Goal: Task Accomplishment & Management: Complete application form

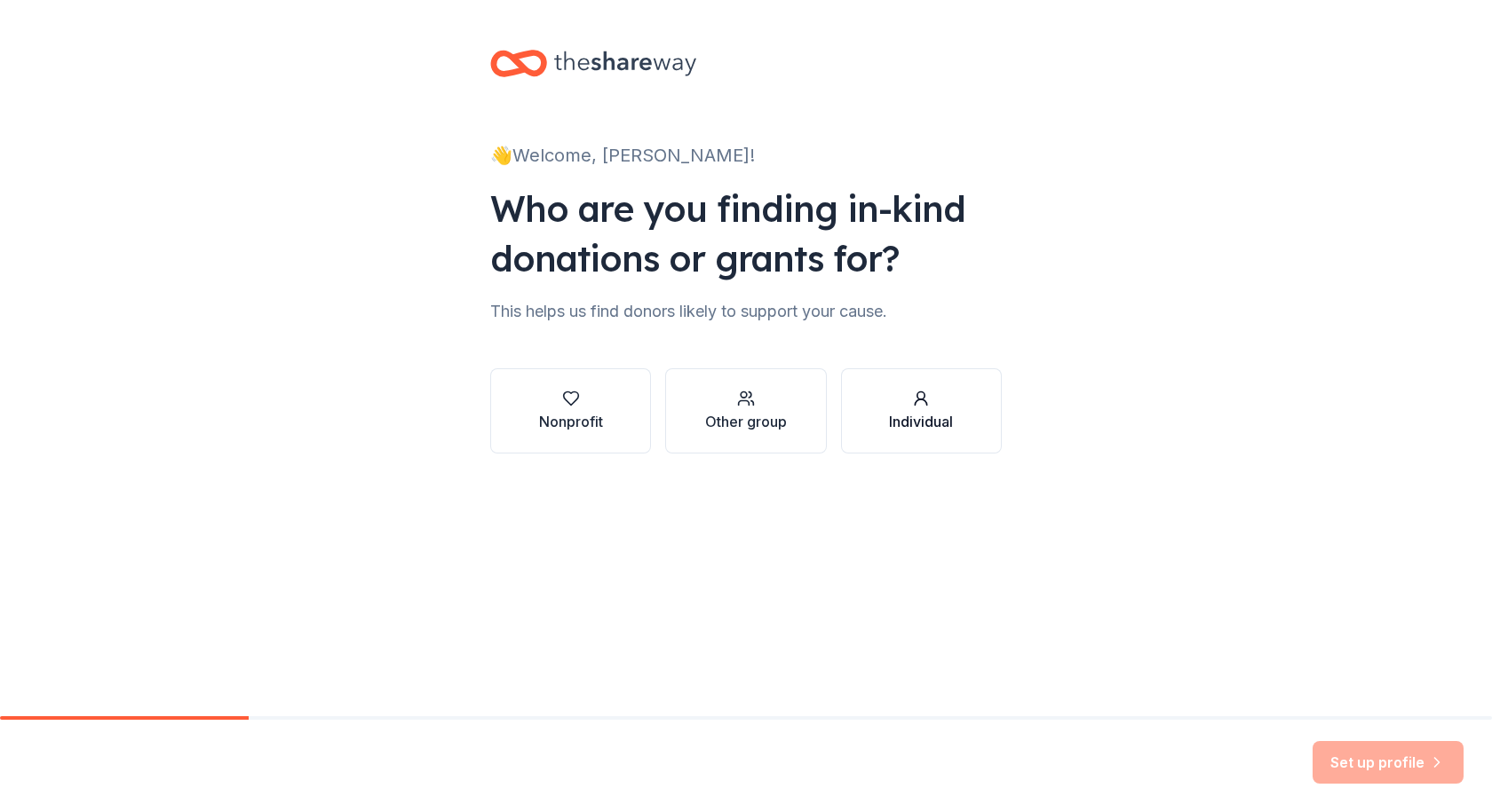
click at [911, 427] on div "Individual" at bounding box center [921, 421] width 64 height 21
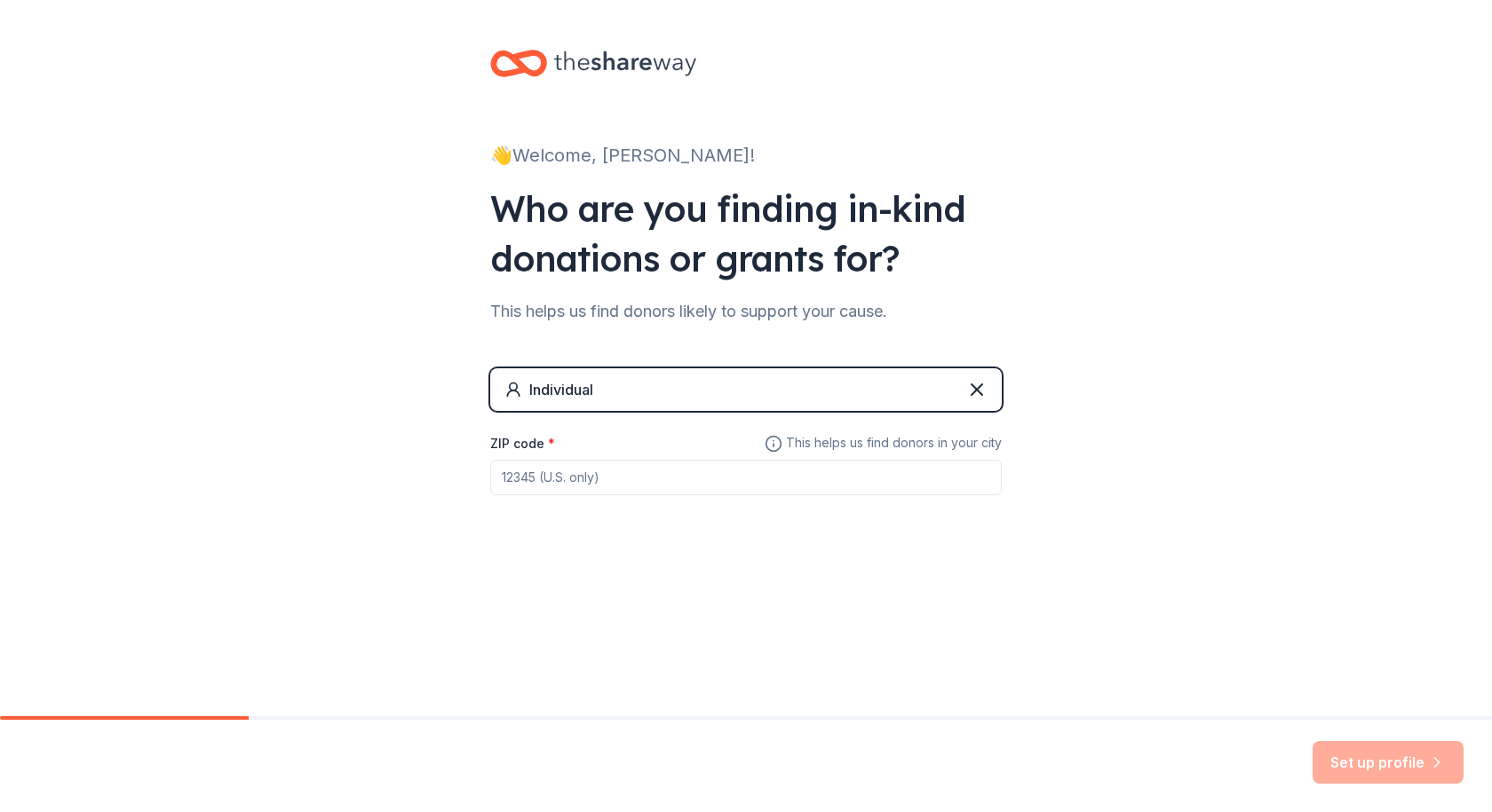
click at [668, 481] on input "ZIP code *" at bounding box center [746, 477] width 512 height 36
type input "97086"
click at [1358, 764] on button "Set up profile" at bounding box center [1387, 762] width 151 height 43
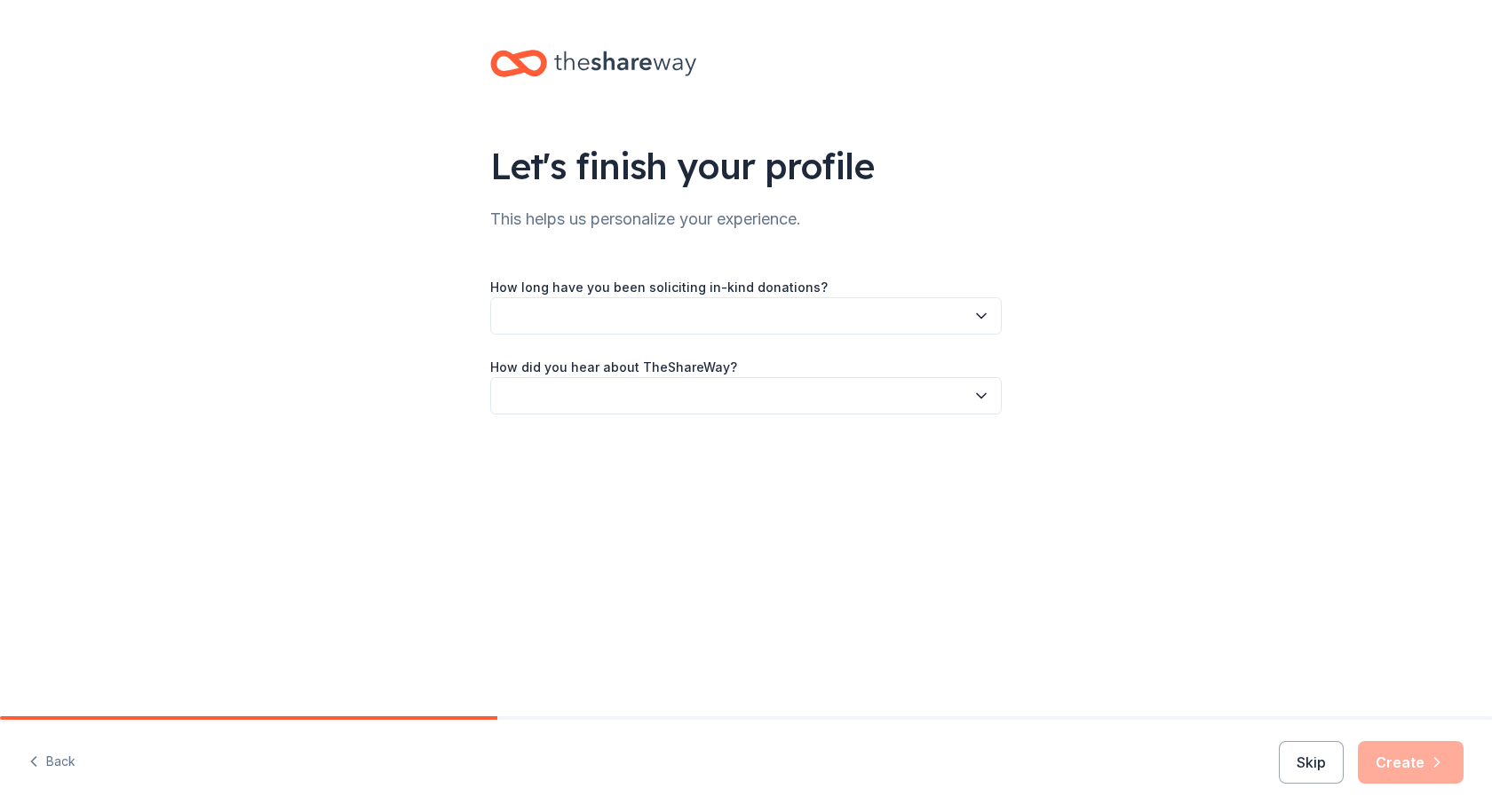
click at [731, 316] on button "button" at bounding box center [746, 316] width 512 height 37
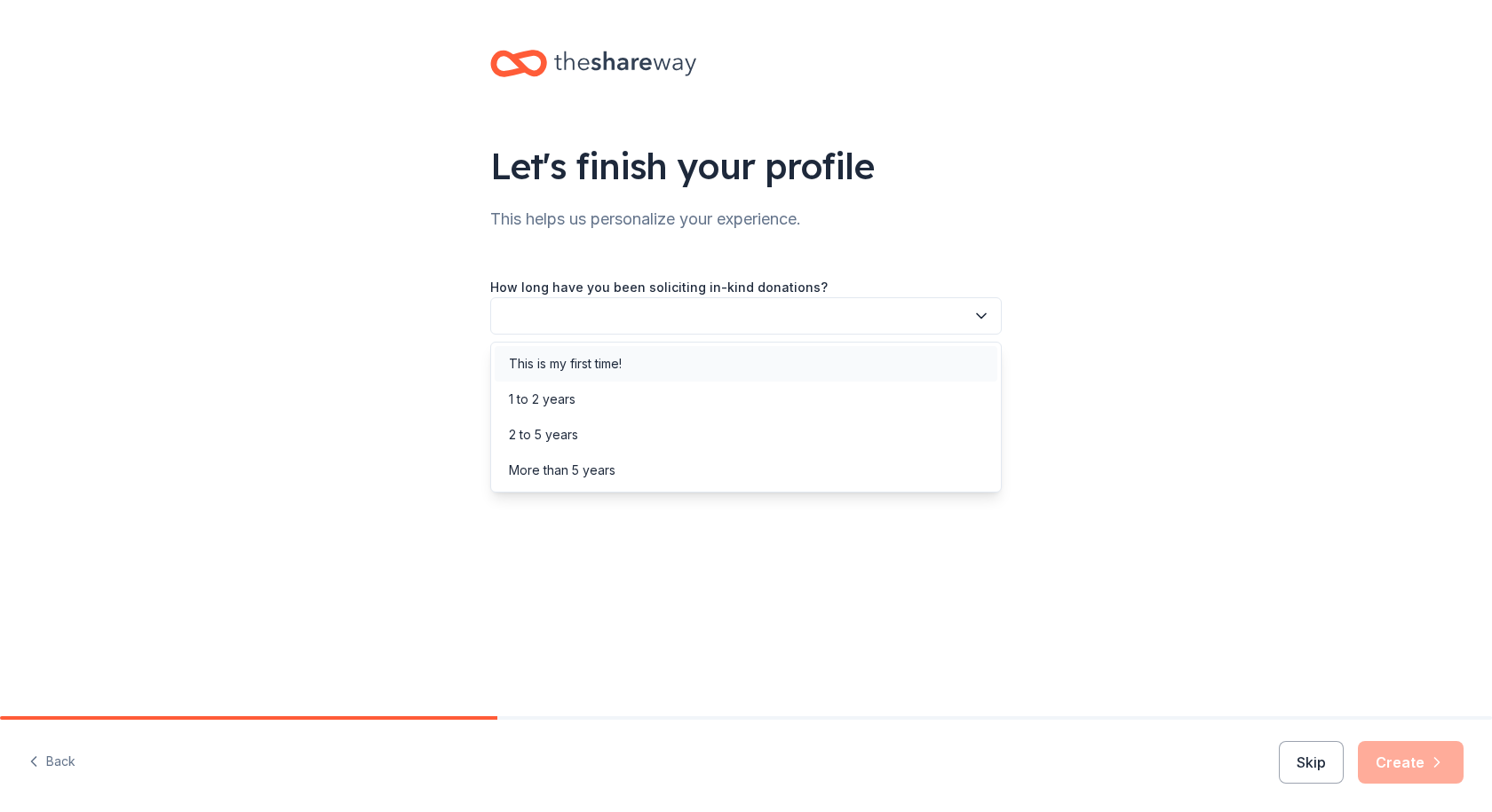
click at [693, 361] on div "This is my first time!" at bounding box center [746, 364] width 503 height 36
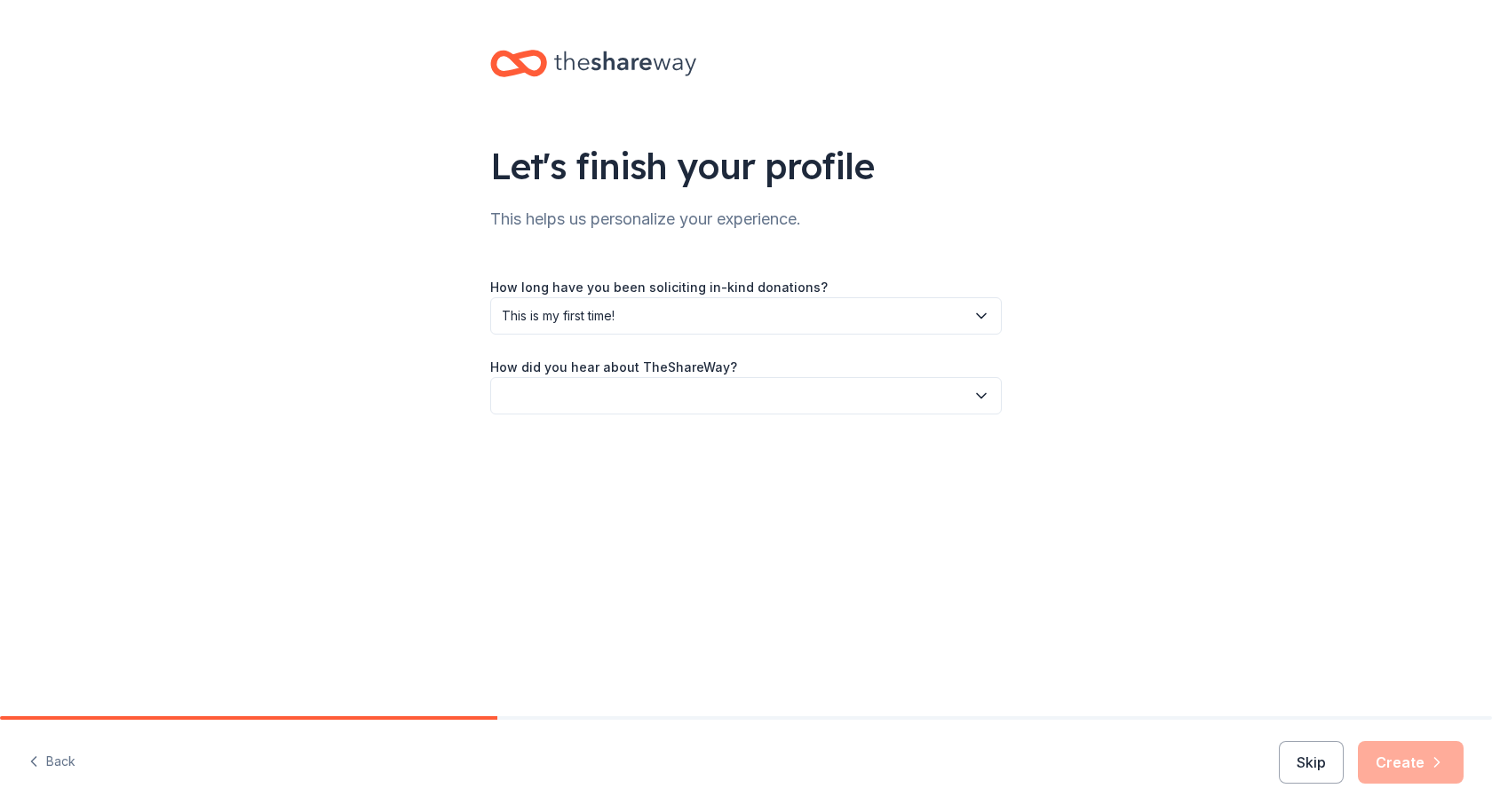
click at [689, 391] on button "button" at bounding box center [746, 395] width 512 height 37
click at [646, 486] on div "Online search" at bounding box center [746, 479] width 503 height 36
click at [1404, 751] on button "Create" at bounding box center [1411, 762] width 106 height 43
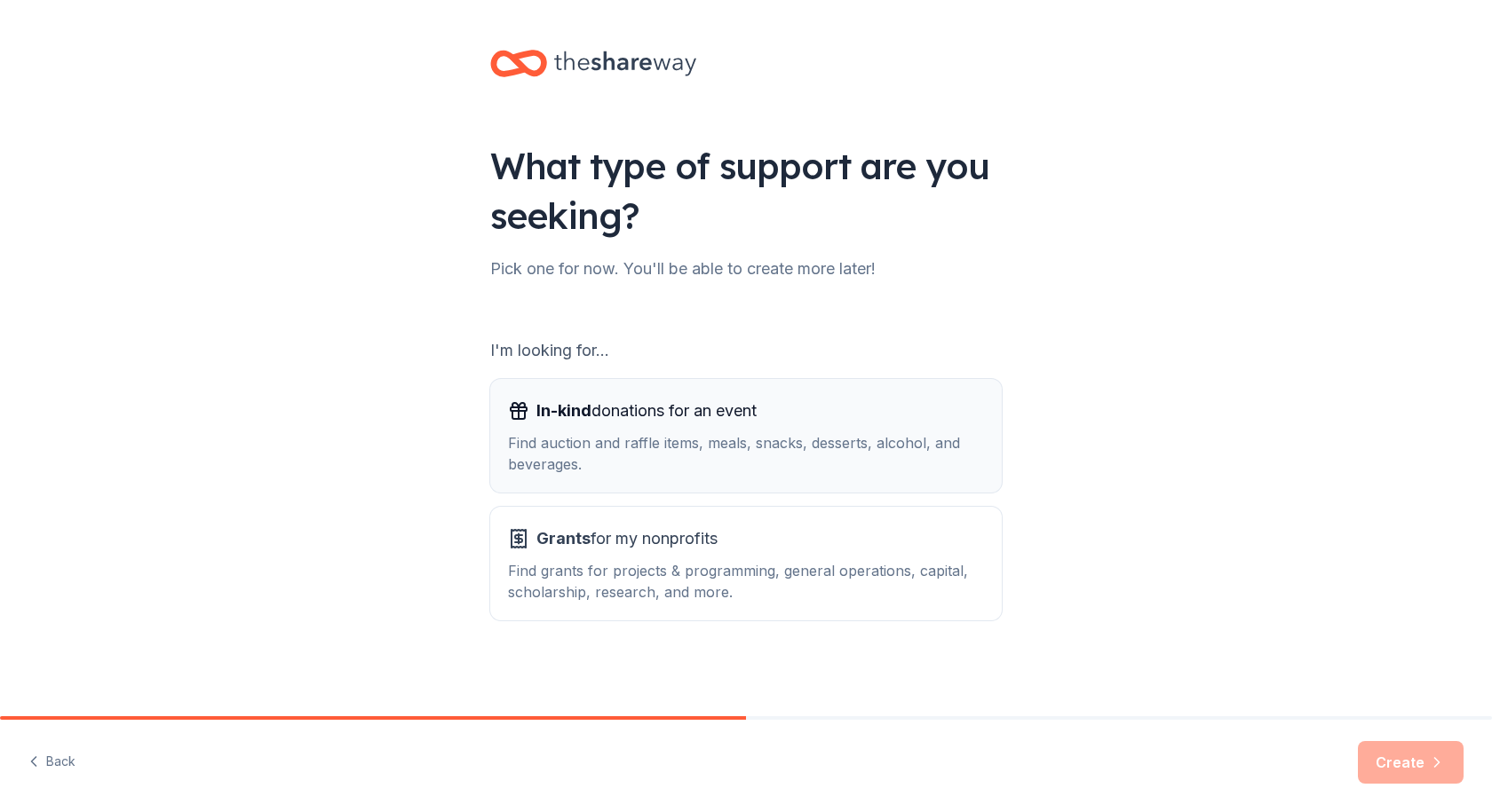
click at [668, 447] on div "Find auction and raffle items, meals, snacks, desserts, alcohol, and beverages." at bounding box center [746, 453] width 476 height 43
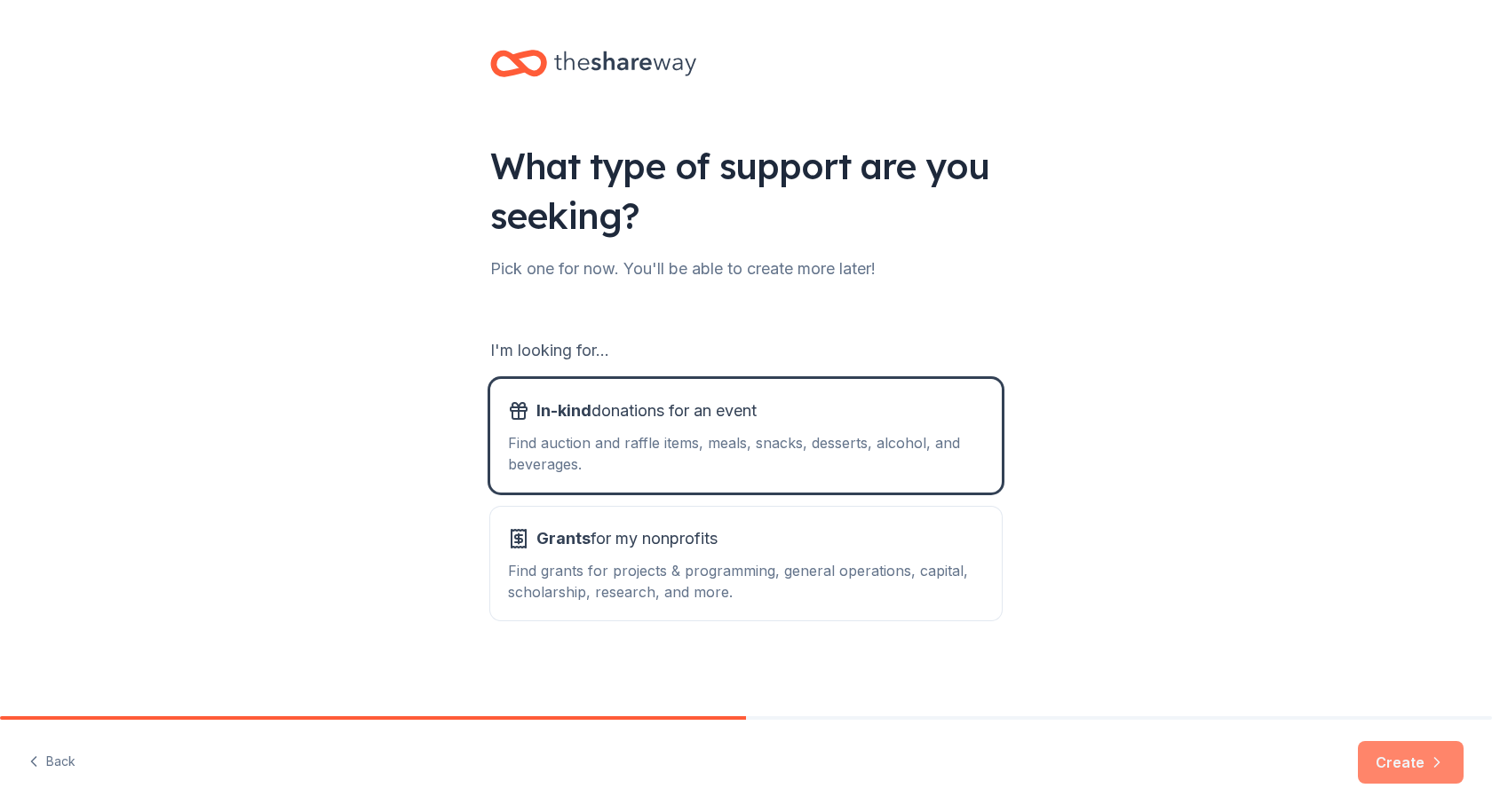
click at [1437, 756] on icon "button" at bounding box center [1436, 762] width 17 height 17
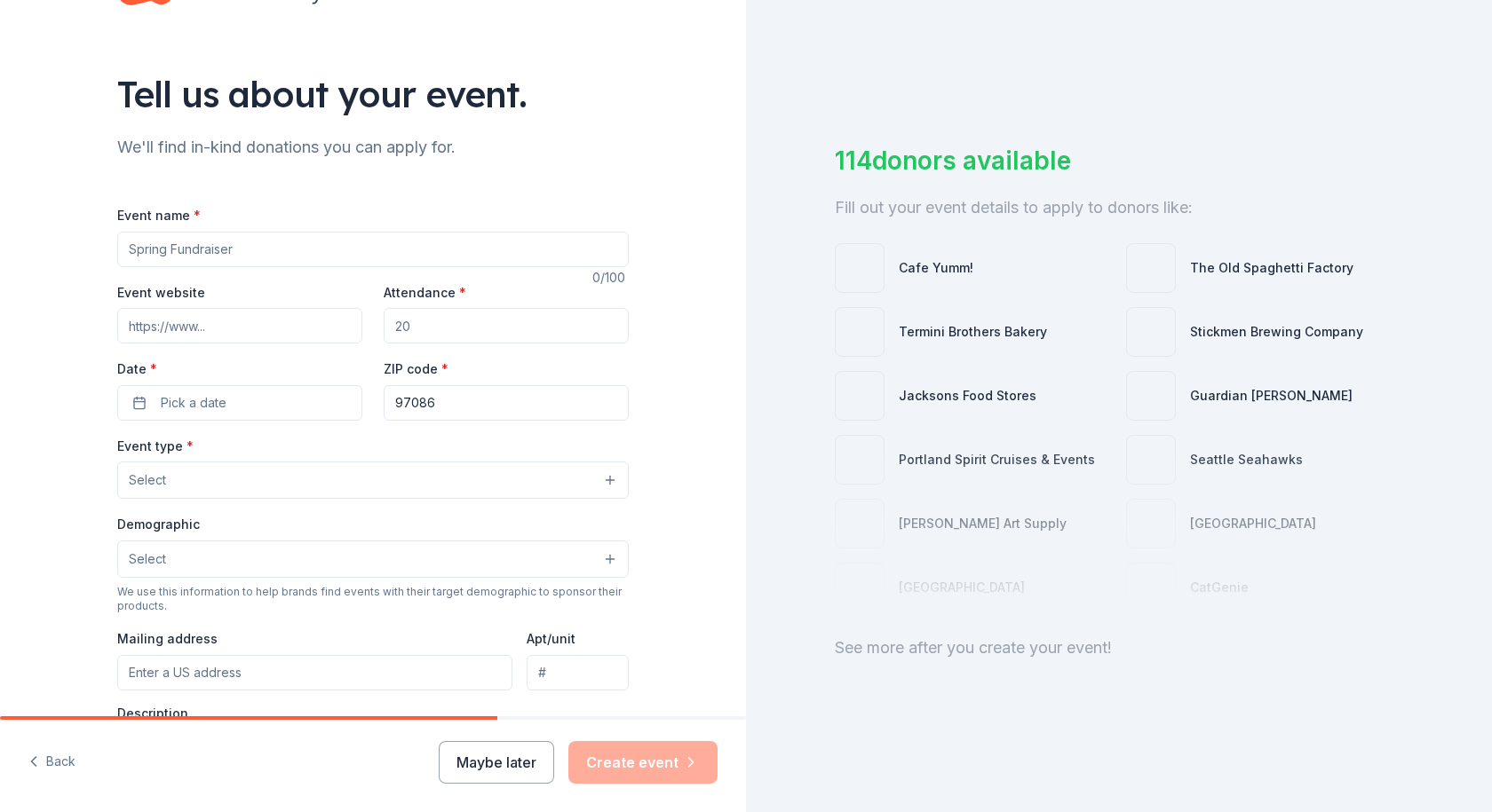
scroll to position [465, 0]
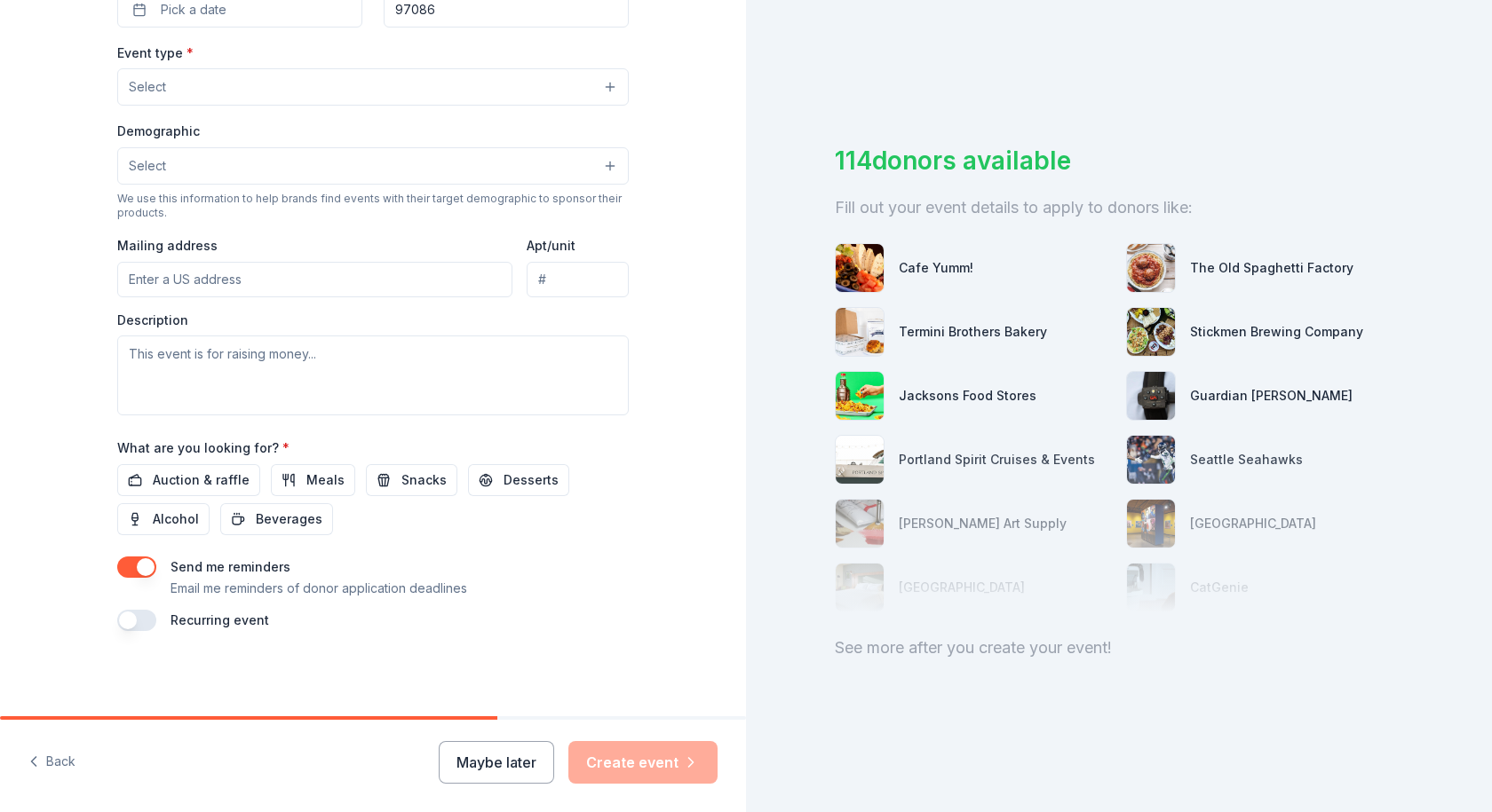
drag, startPoint x: 908, startPoint y: 336, endPoint x: 934, endPoint y: 282, distance: 59.9
click at [909, 336] on div "Termini Brothers Bakery" at bounding box center [972, 332] width 148 height 21
drag, startPoint x: 924, startPoint y: 165, endPoint x: 922, endPoint y: 301, distance: 136.0
click at [922, 187] on div "114 donors available Fill out your event details to apply to donors like:" at bounding box center [1119, 181] width 568 height 79
drag, startPoint x: 937, startPoint y: 531, endPoint x: 924, endPoint y: 563, distance: 34.5
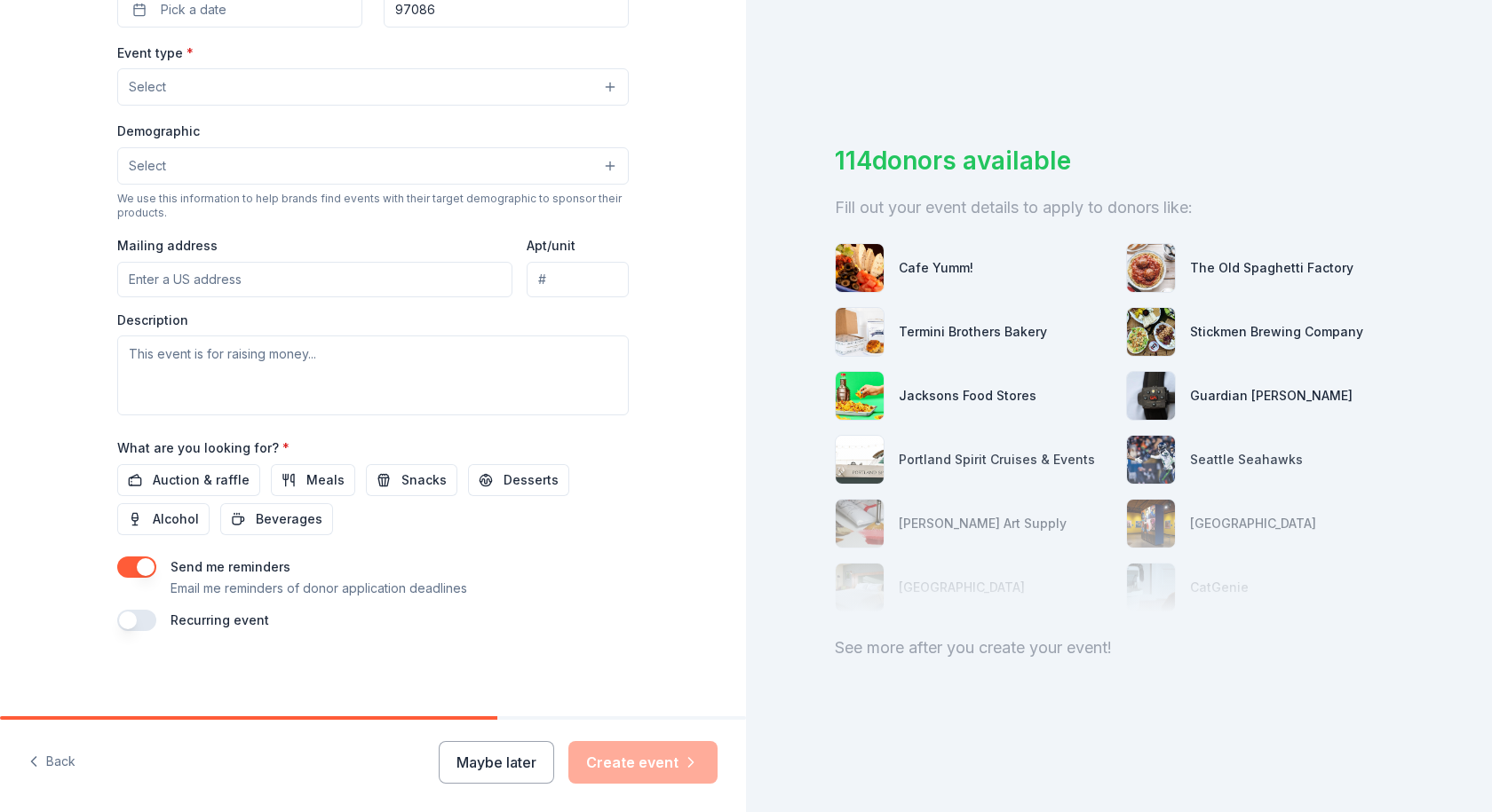
click at [937, 533] on div at bounding box center [1119, 523] width 568 height 177
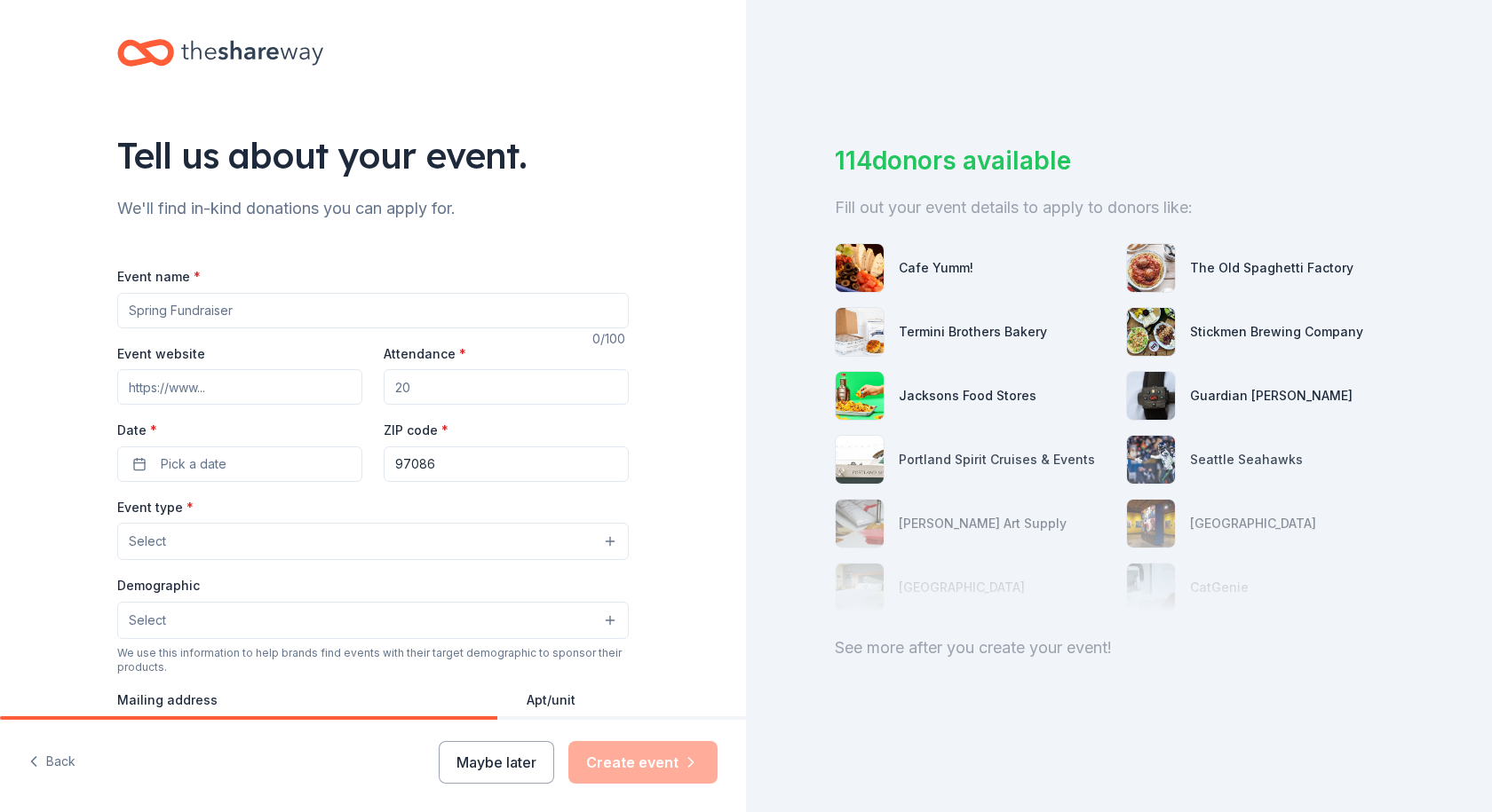
scroll to position [0, 0]
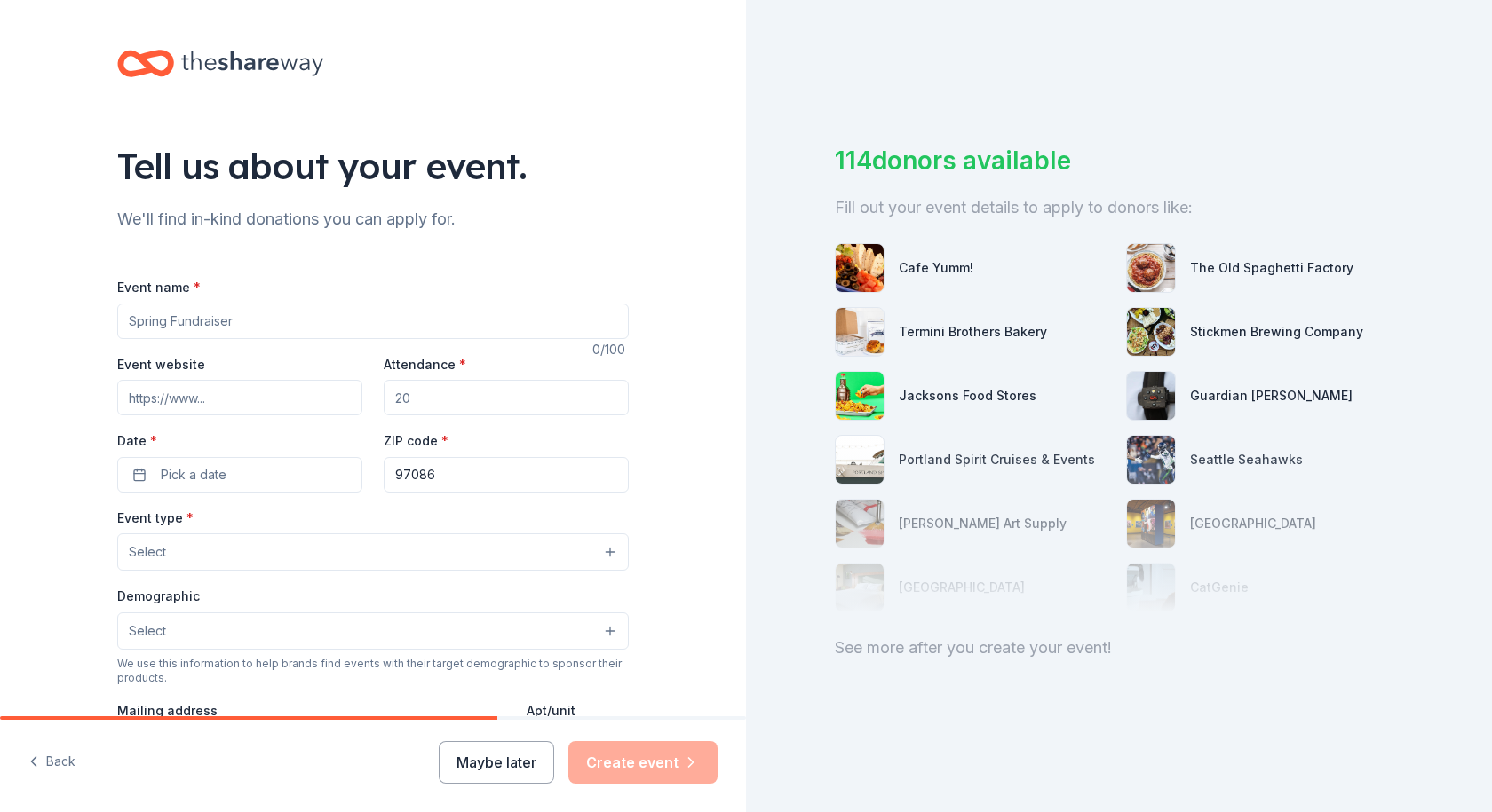
click at [208, 317] on input "Event name *" at bounding box center [373, 321] width 512 height 36
type input "All Star Cheer Fundraiser"
click at [415, 394] on input "Attendance *" at bounding box center [506, 397] width 245 height 36
click at [424, 395] on input "Attendance *" at bounding box center [506, 397] width 245 height 36
type input "100"
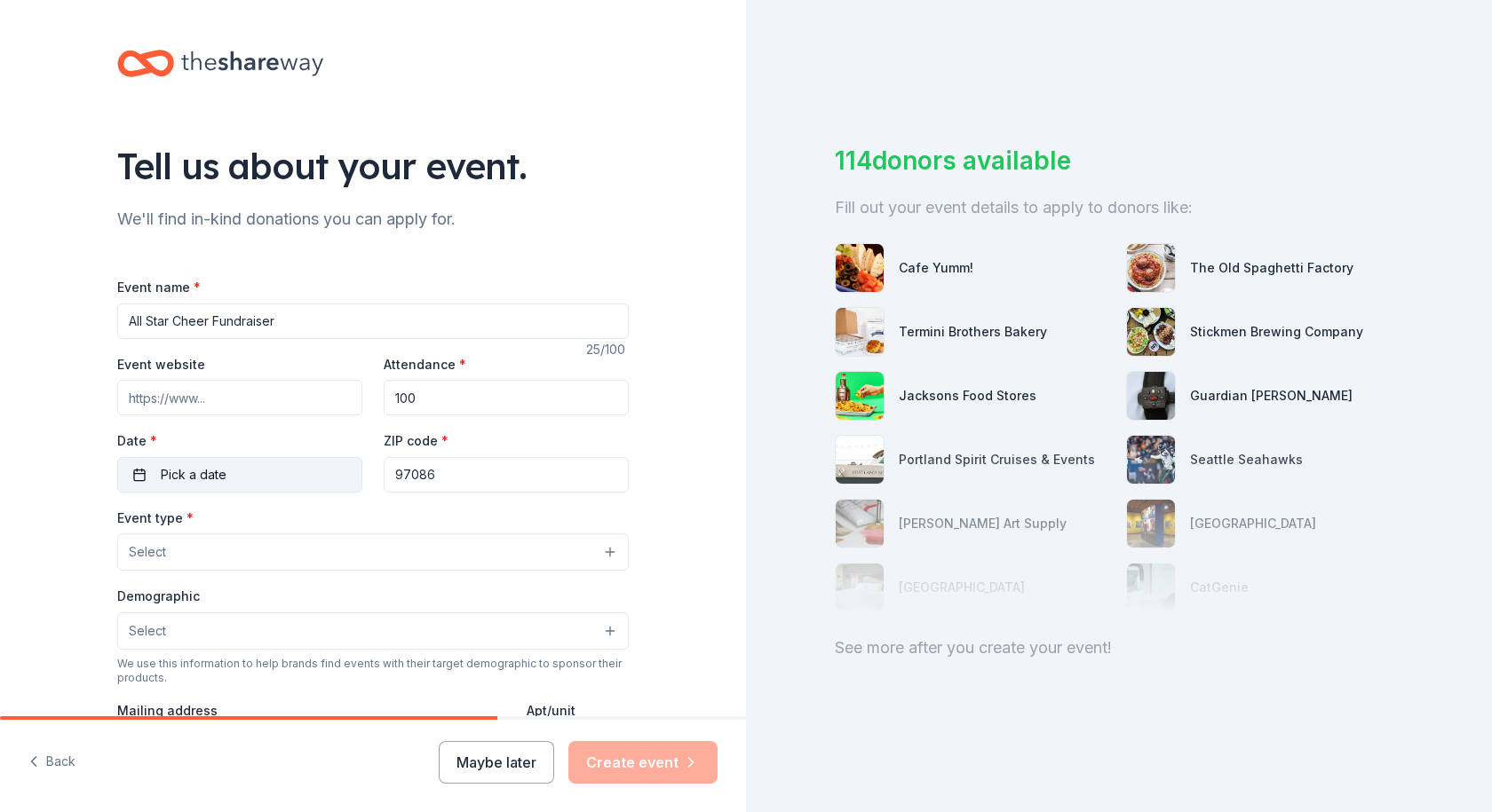
click at [185, 464] on span "Pick a date" at bounding box center [194, 474] width 66 height 21
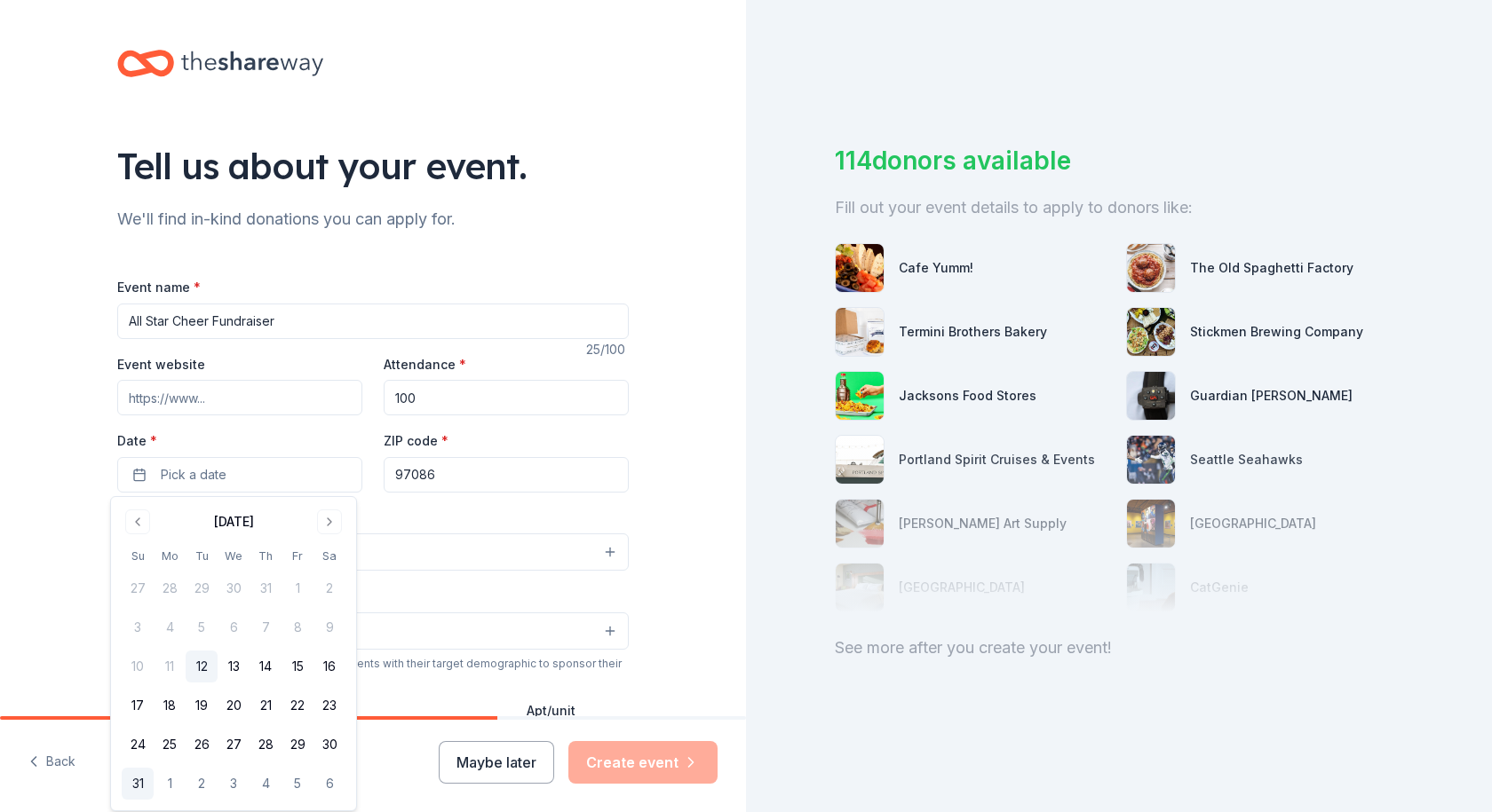
click at [140, 783] on button "31" at bounding box center [137, 784] width 32 height 32
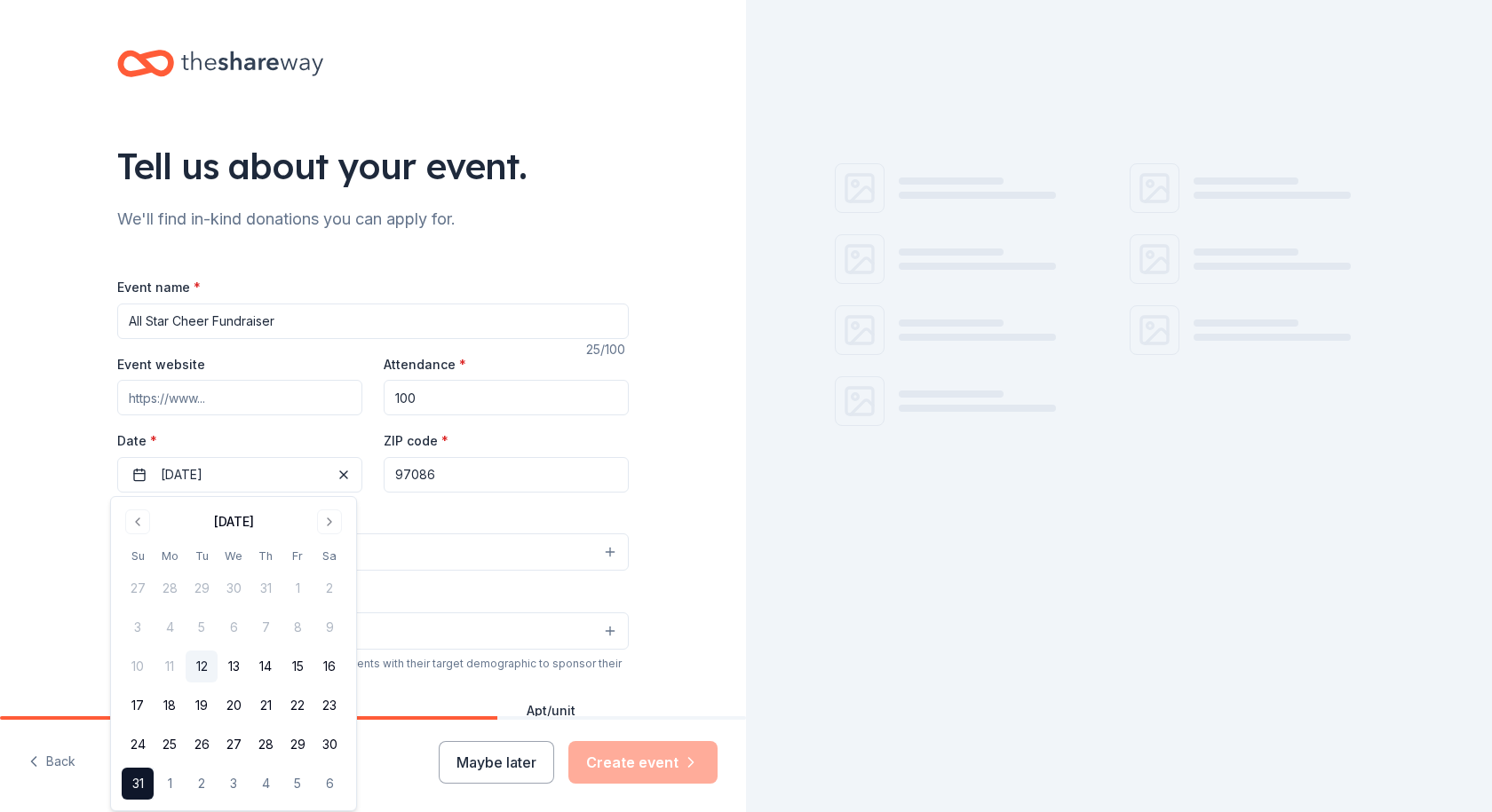
click at [430, 512] on div "Event type * Select" at bounding box center [373, 539] width 512 height 65
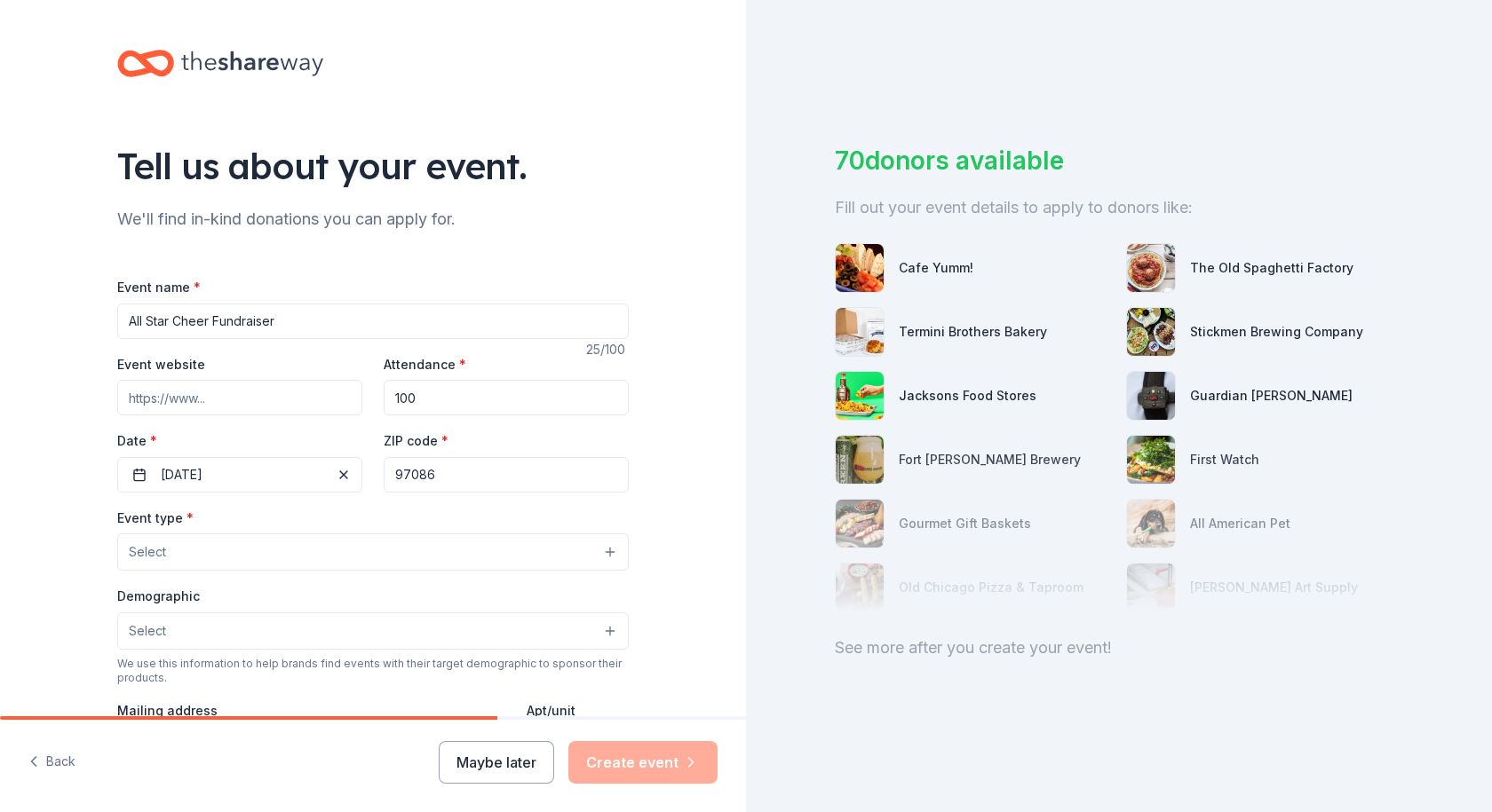
click at [343, 547] on button "Select" at bounding box center [373, 552] width 512 height 37
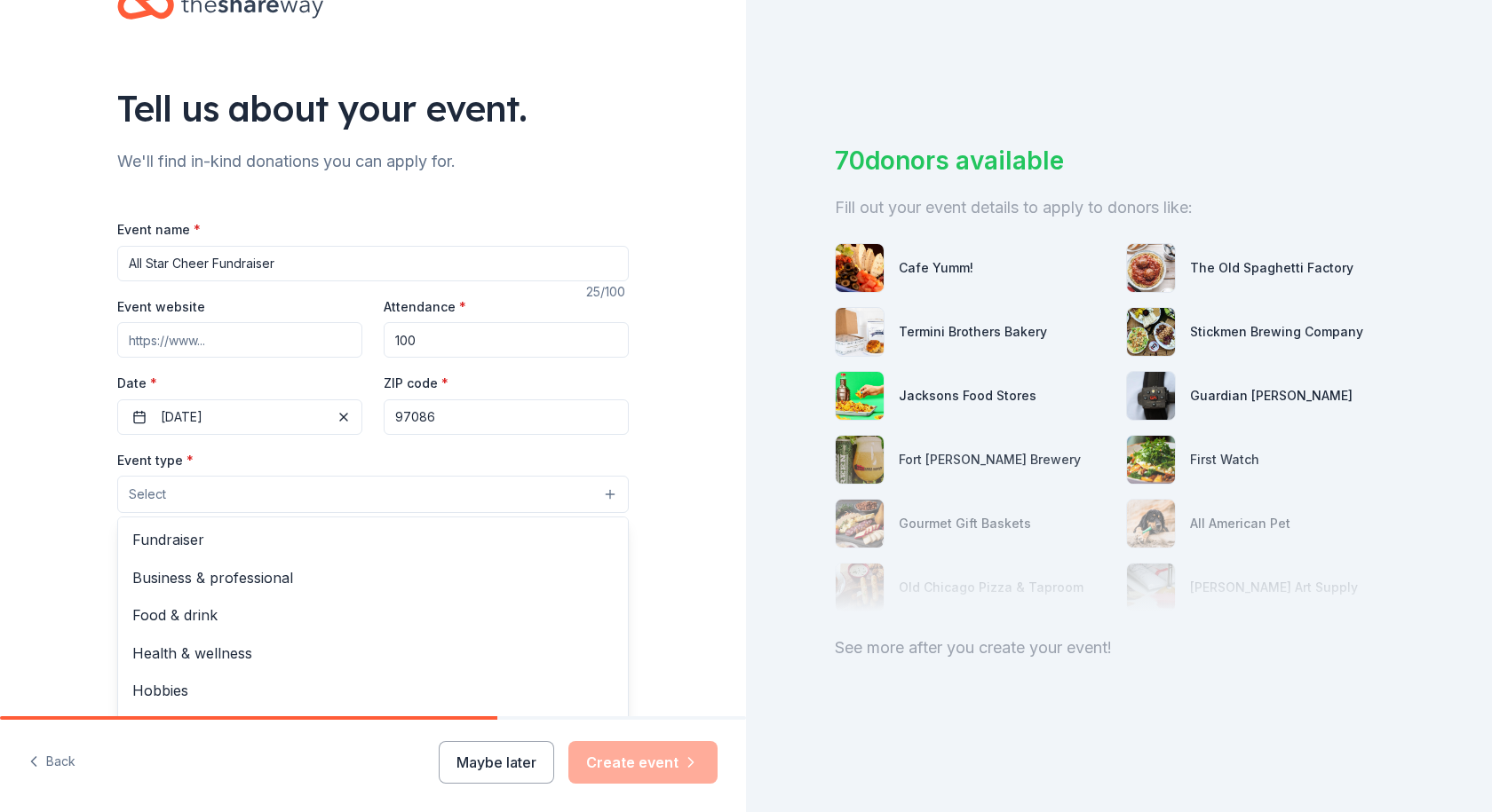
scroll to position [89, 0]
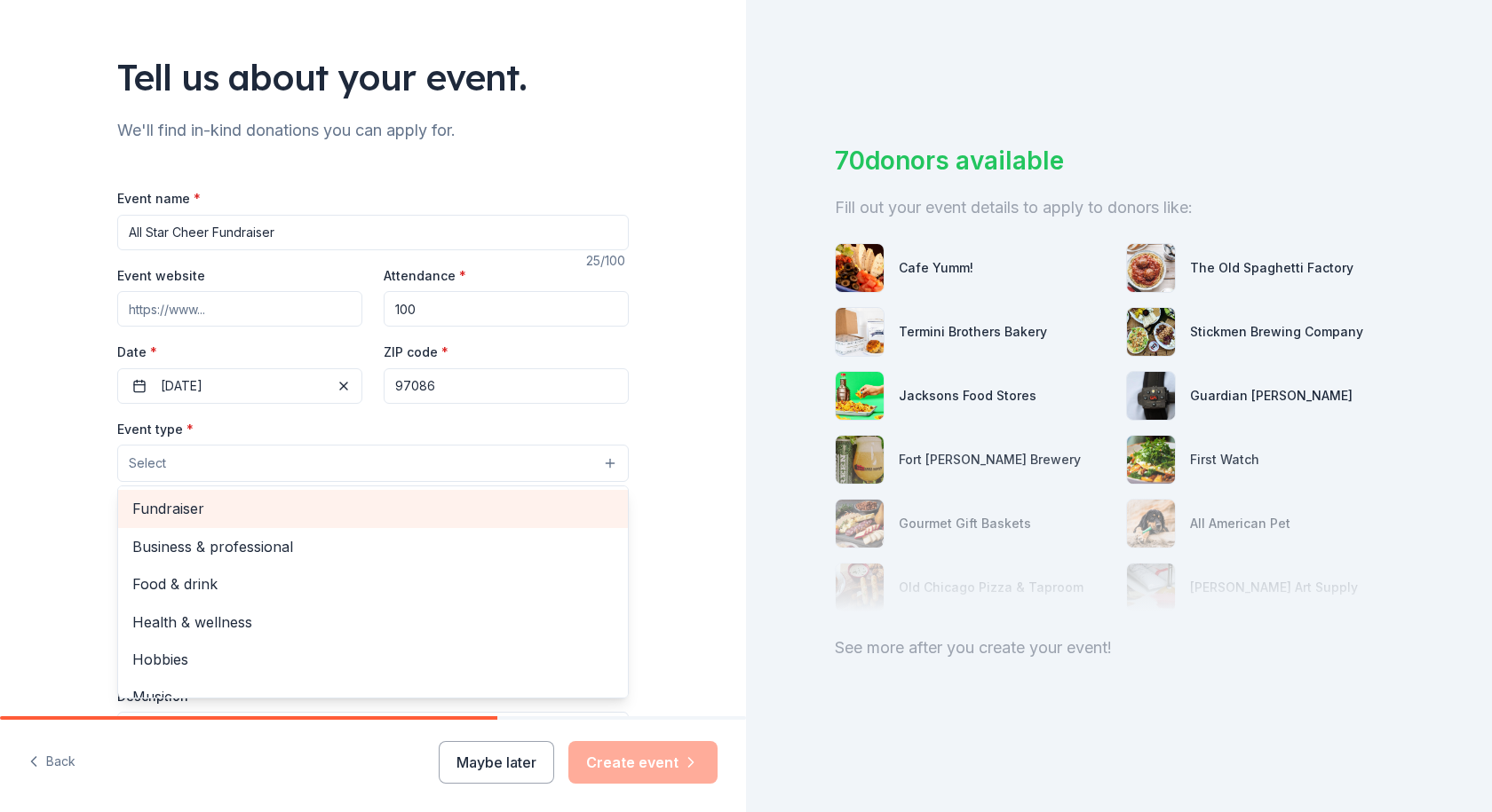
click at [340, 505] on span "Fundraiser" at bounding box center [373, 508] width 481 height 23
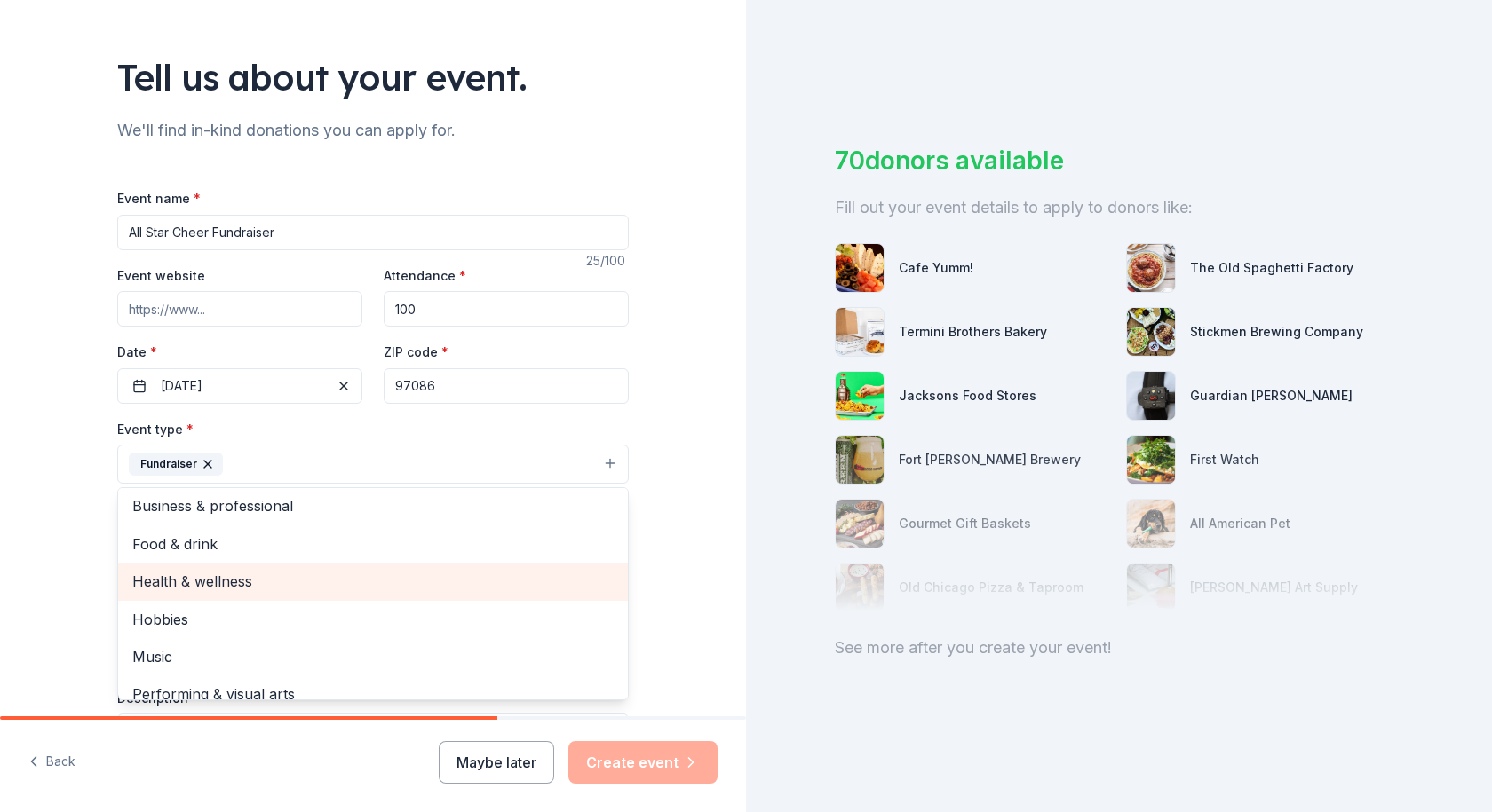
scroll to position [0, 0]
click at [293, 582] on span "Health & wellness" at bounding box center [373, 585] width 481 height 23
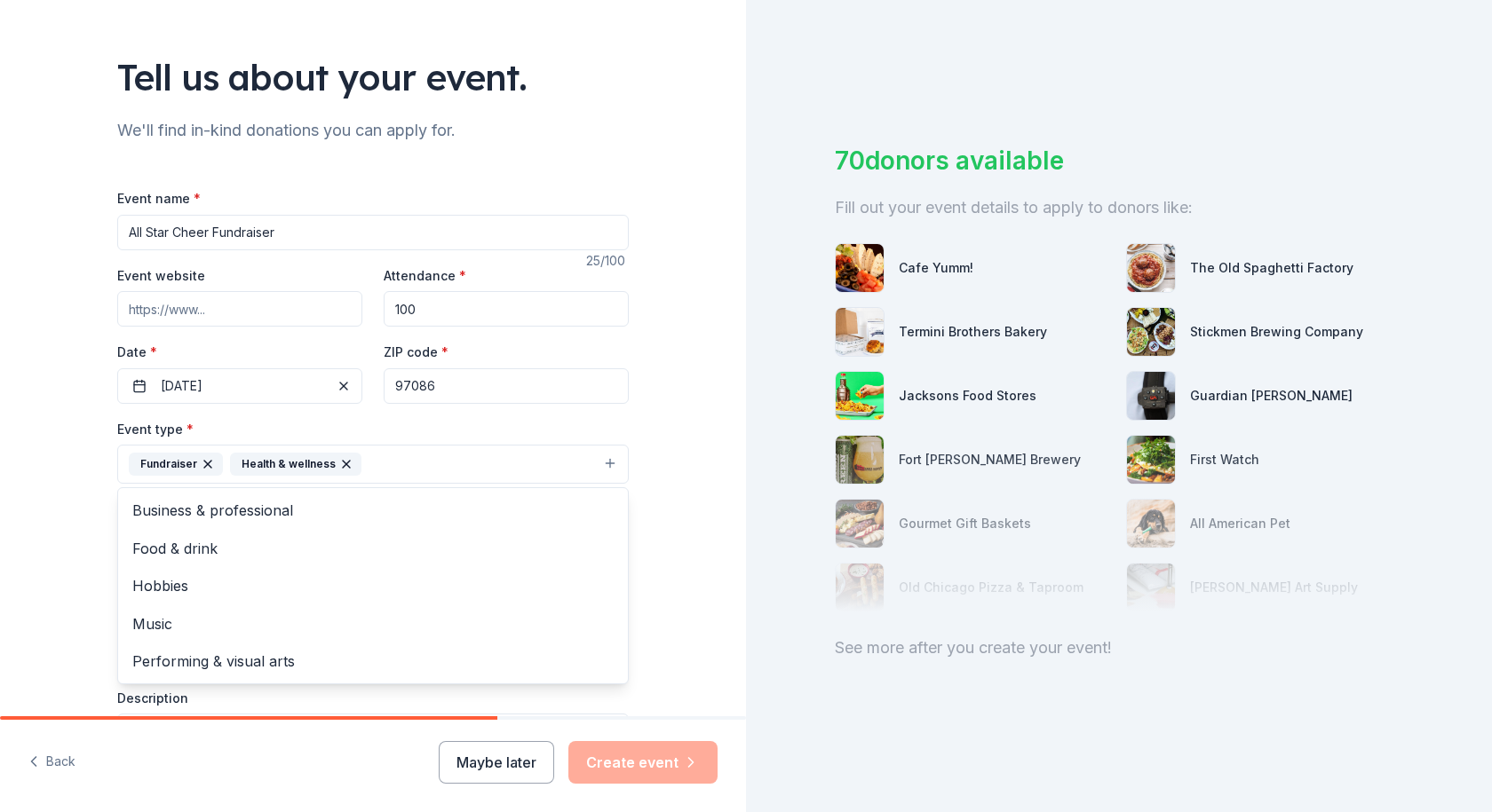
click at [343, 466] on icon "button" at bounding box center [346, 464] width 7 height 7
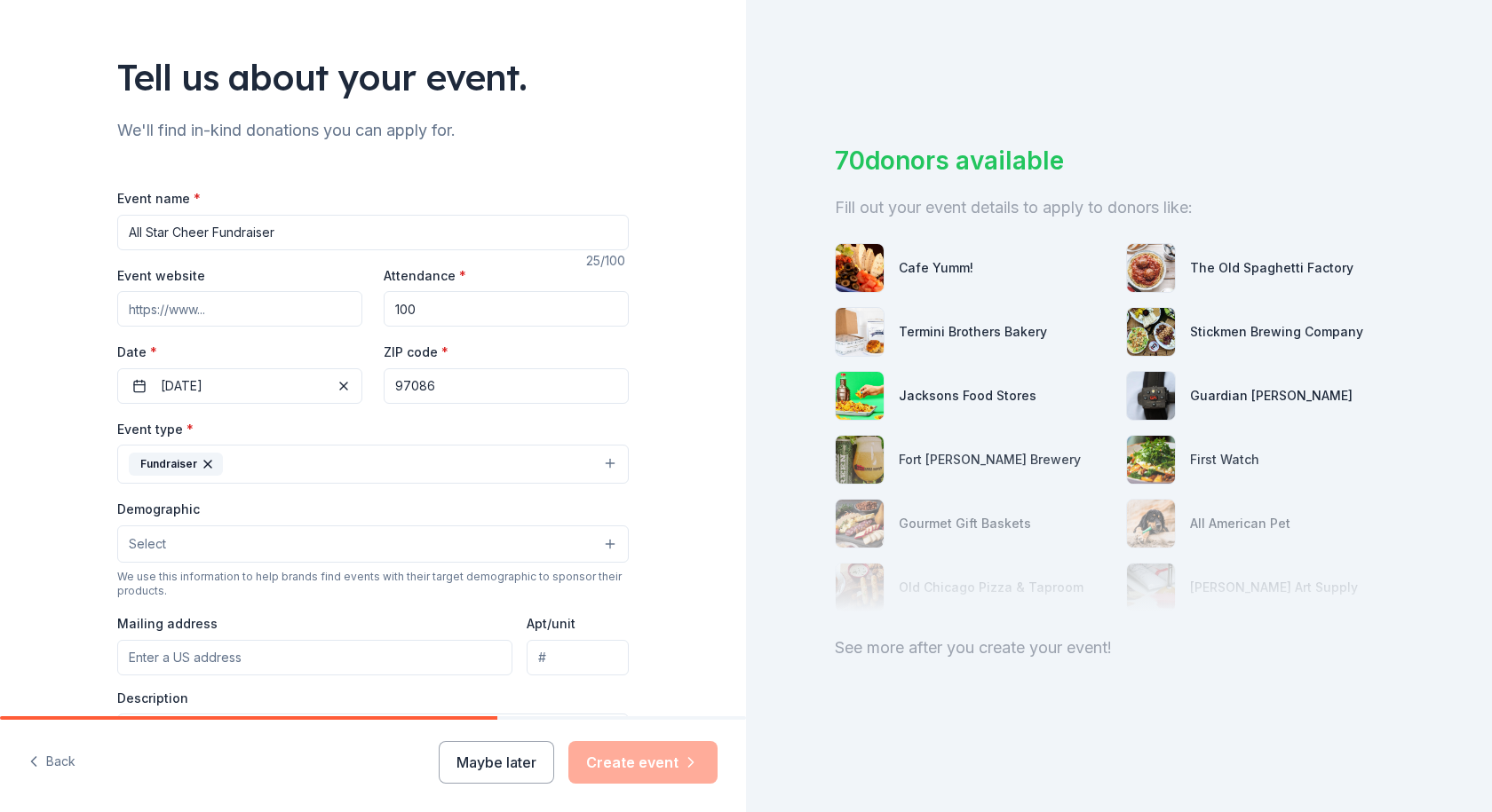
click at [304, 537] on button "Select" at bounding box center [373, 543] width 512 height 37
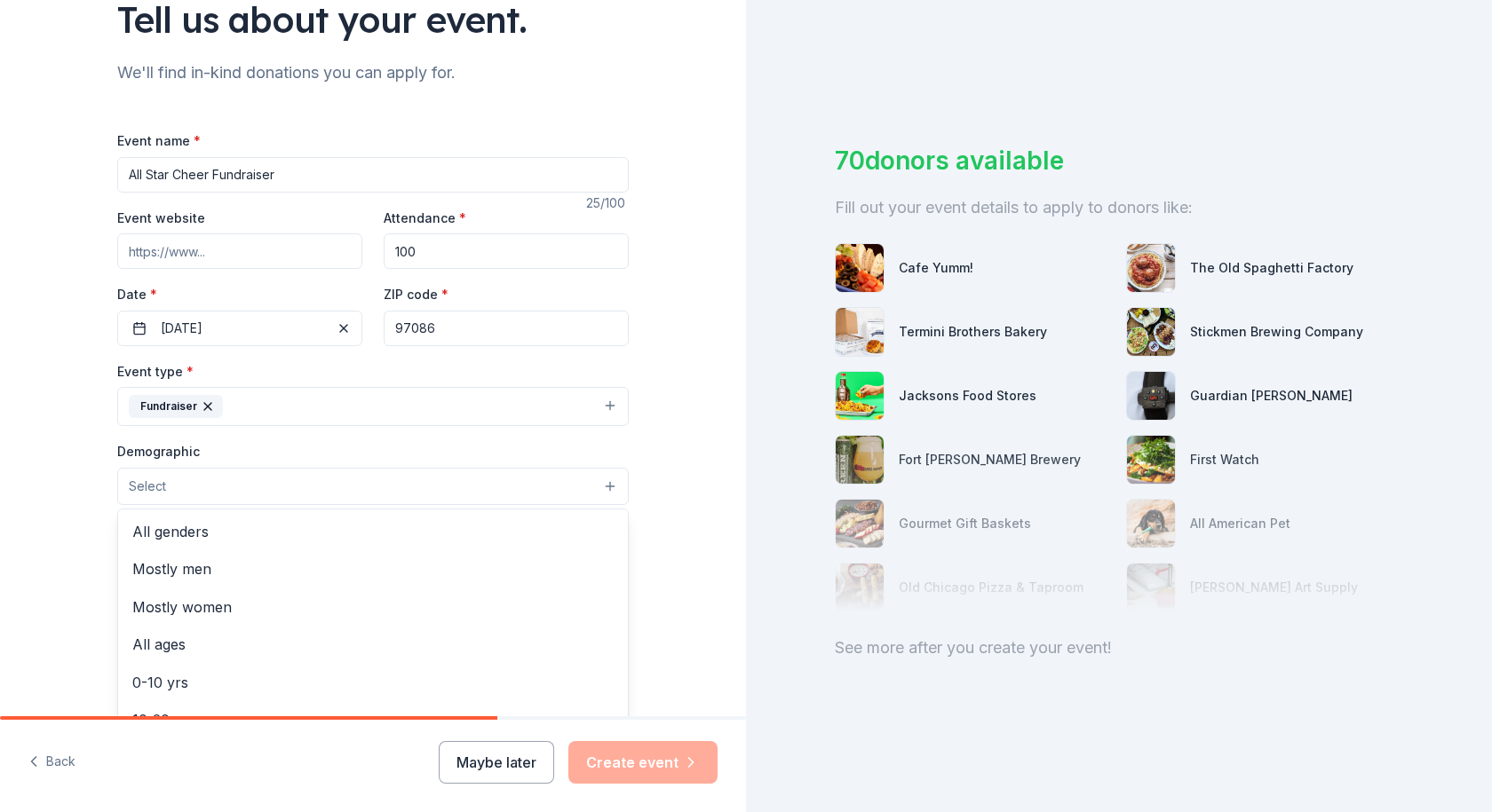
scroll to position [177, 0]
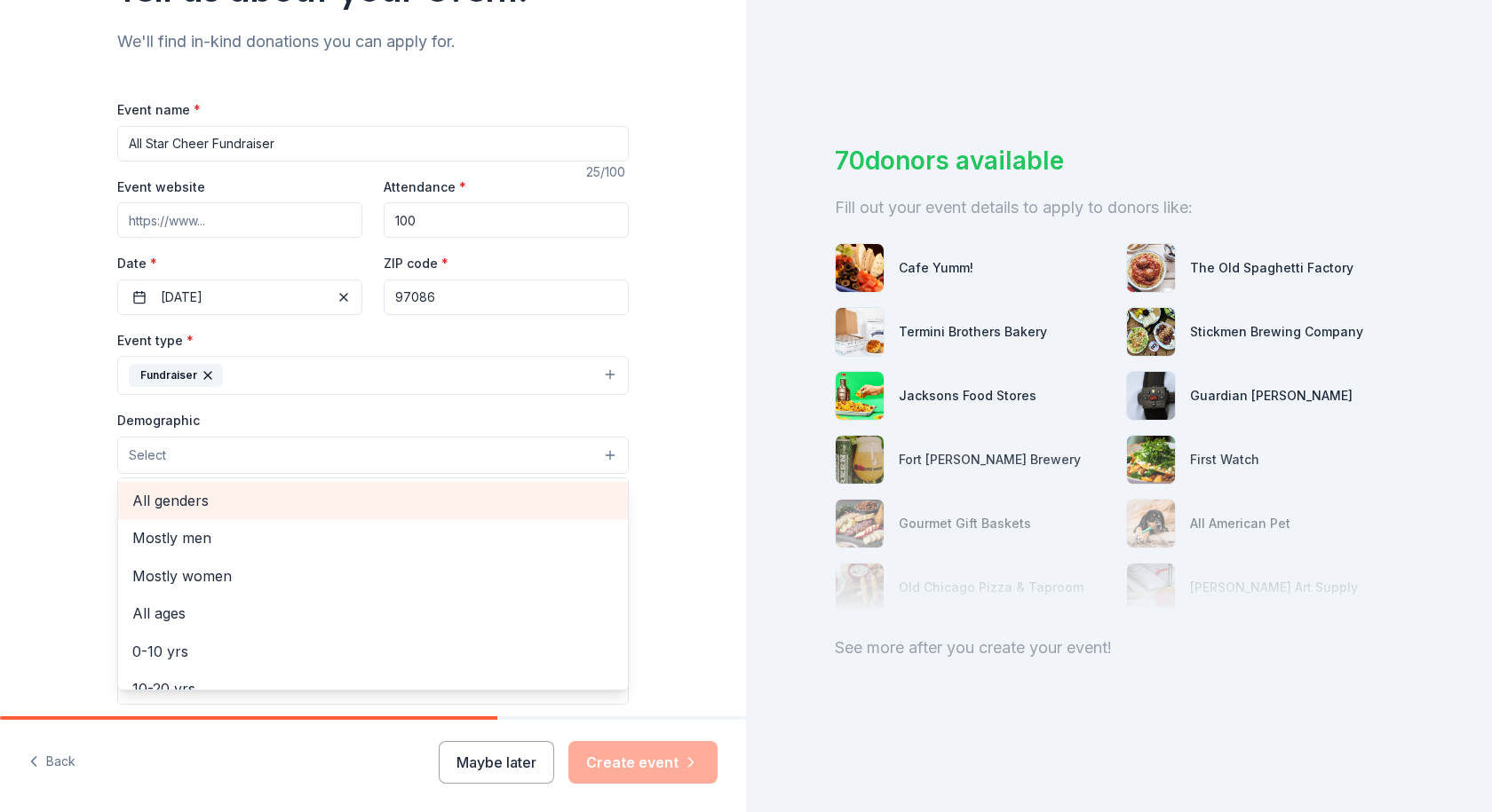
click at [266, 505] on span "All genders" at bounding box center [373, 500] width 481 height 23
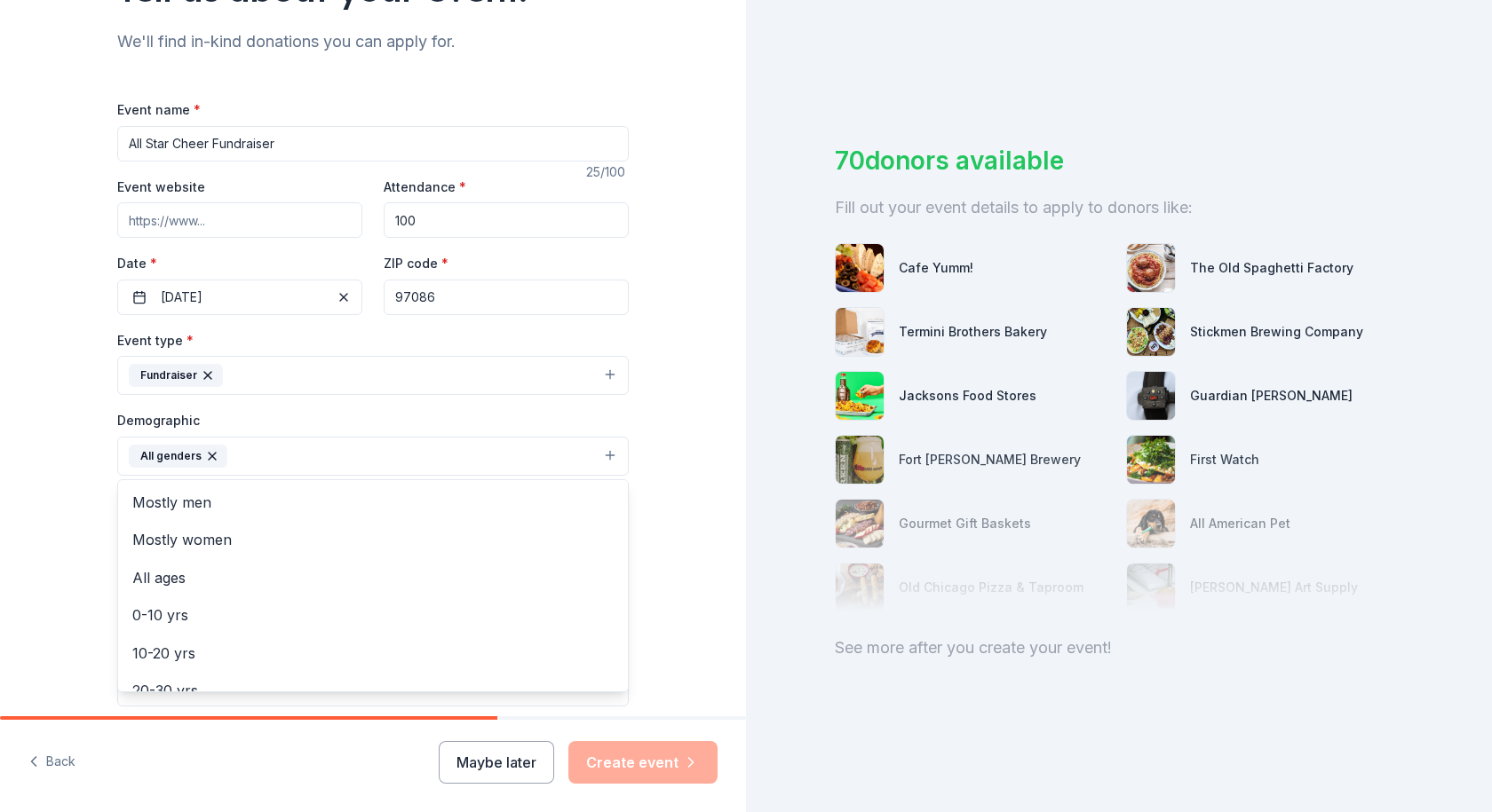
click at [367, 419] on div "Demographic All genders Mostly men Mostly women All ages [DEMOGRAPHIC_DATA] yrs…" at bounding box center [373, 442] width 512 height 67
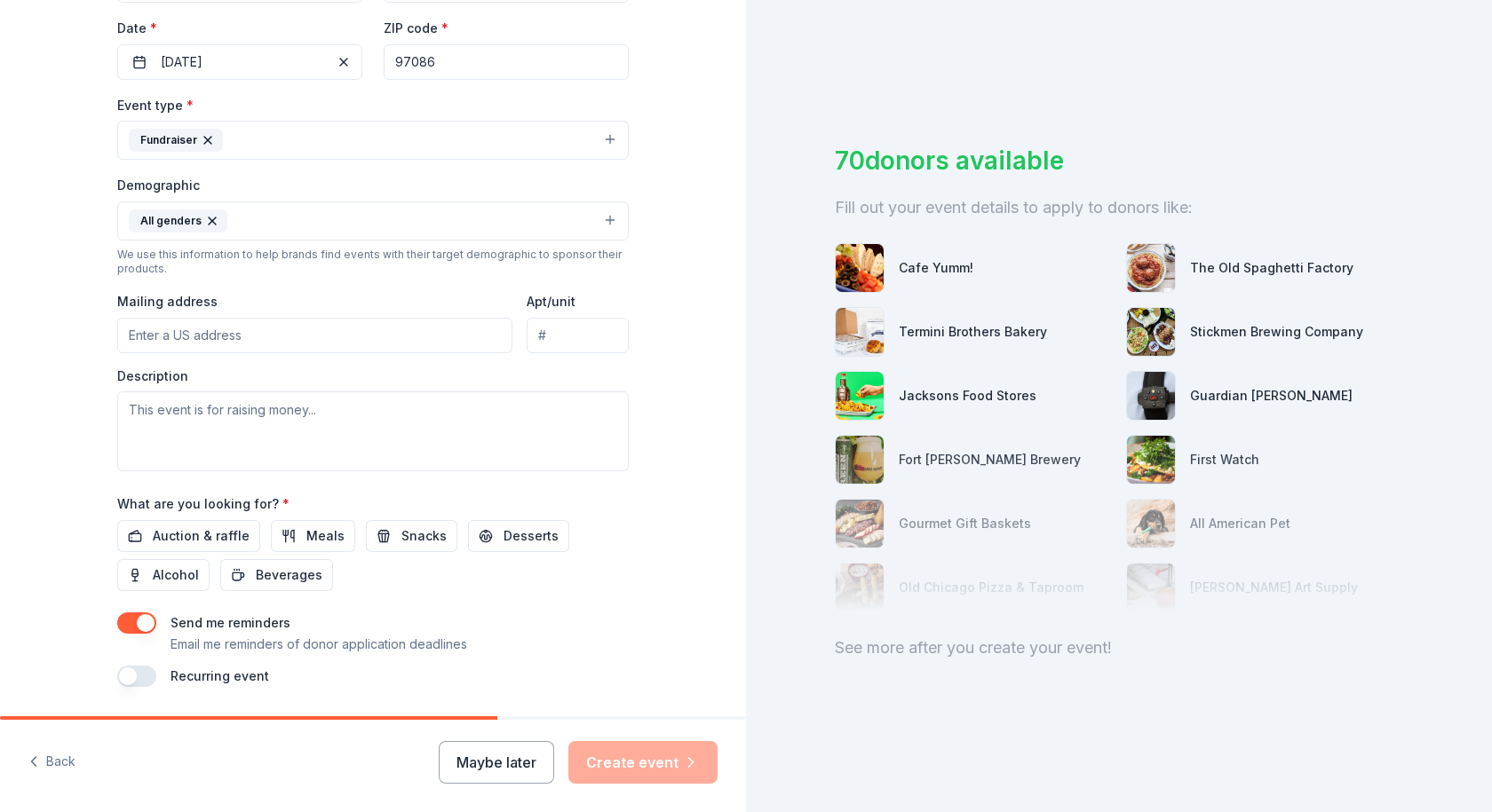
scroll to position [444, 0]
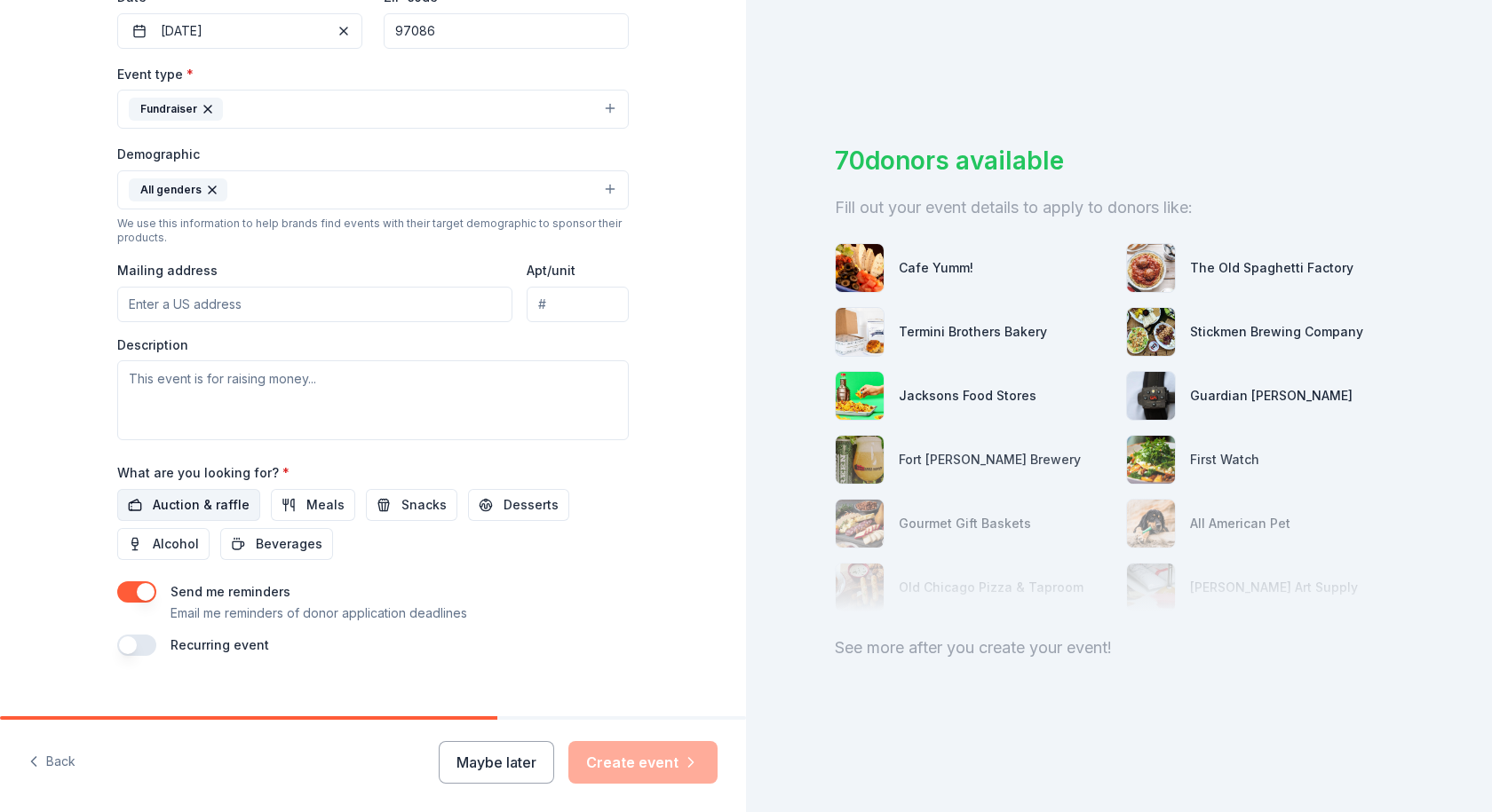
click at [221, 499] on span "Auction & raffle" at bounding box center [201, 504] width 97 height 21
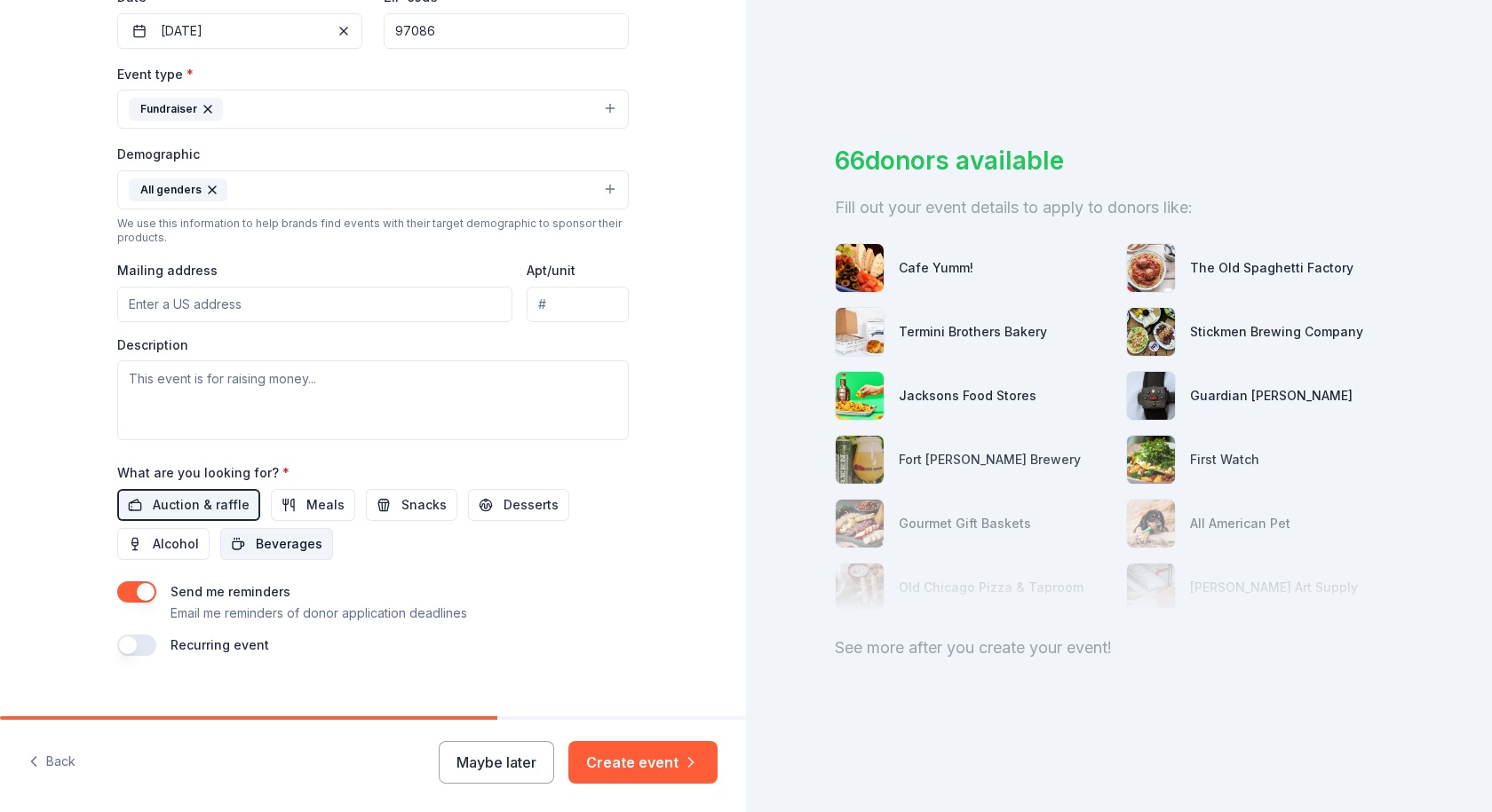
click at [280, 548] on span "Beverages" at bounding box center [289, 543] width 67 height 21
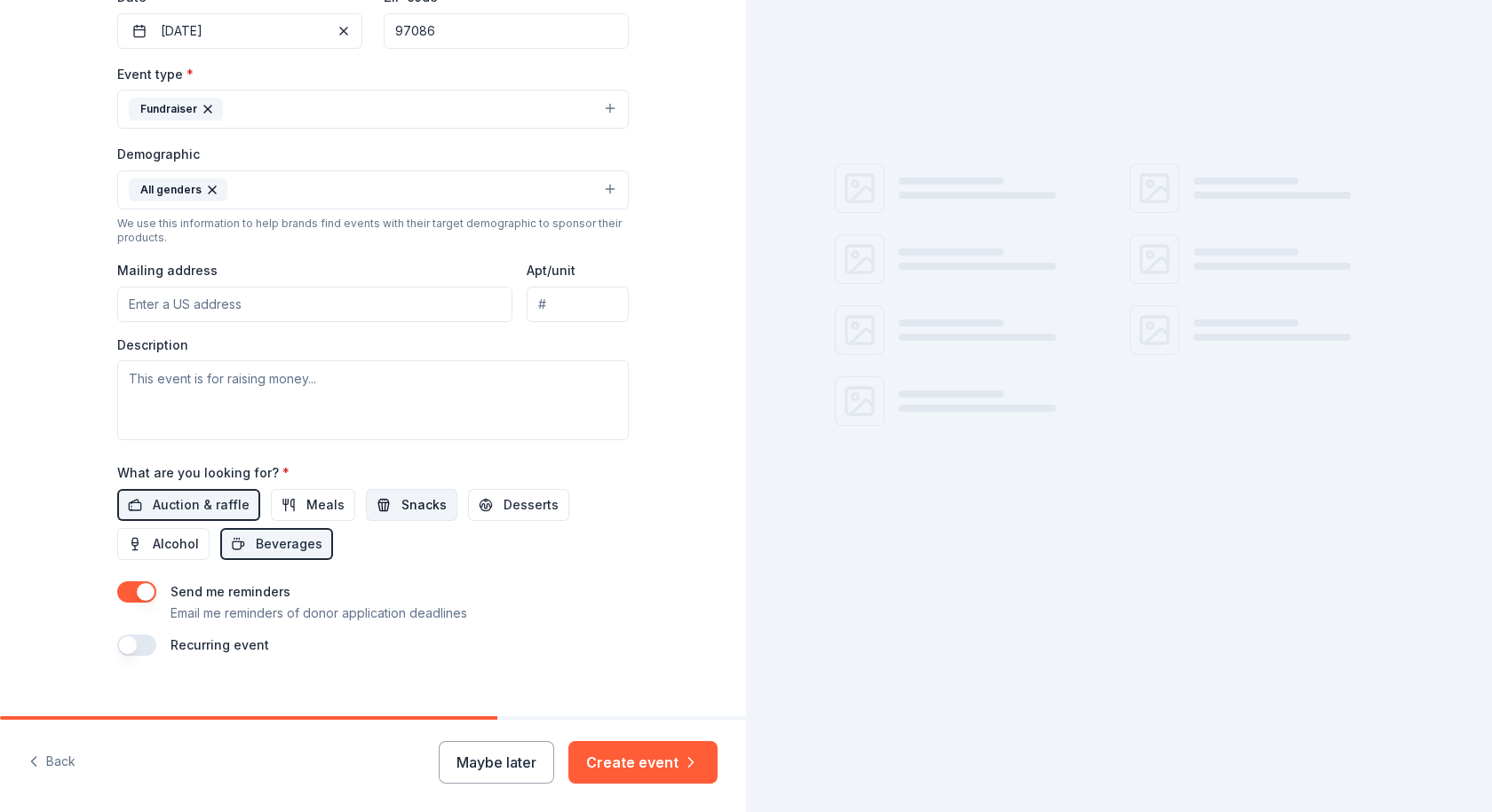
click at [401, 513] on span "Snacks" at bounding box center [424, 504] width 46 height 21
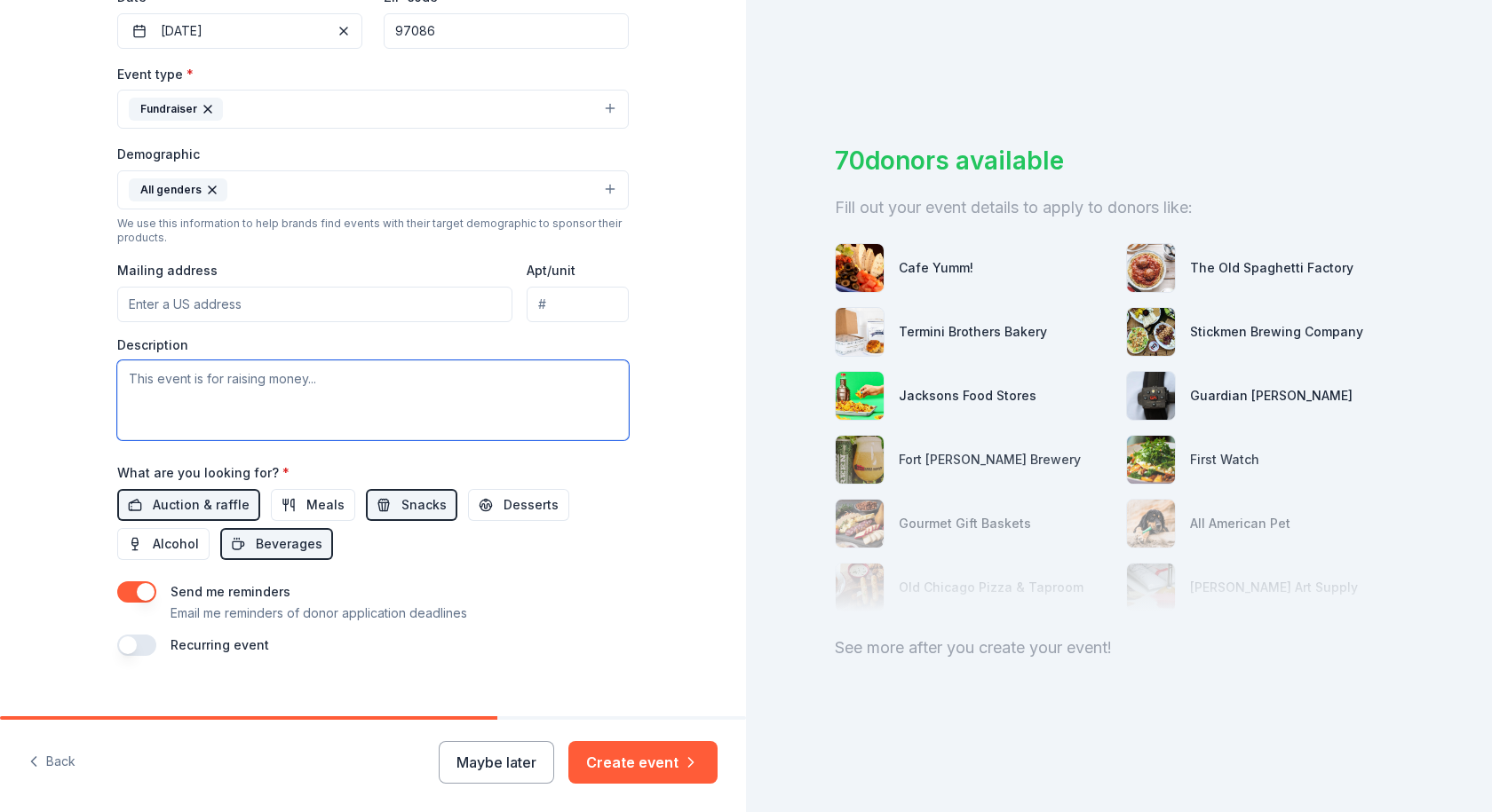
click at [286, 402] on textarea at bounding box center [373, 400] width 512 height 79
click at [203, 309] on input "Mailing address" at bounding box center [314, 304] width 395 height 36
type input "[STREET_ADDRESS]"
click at [215, 405] on textarea at bounding box center [373, 400] width 512 height 79
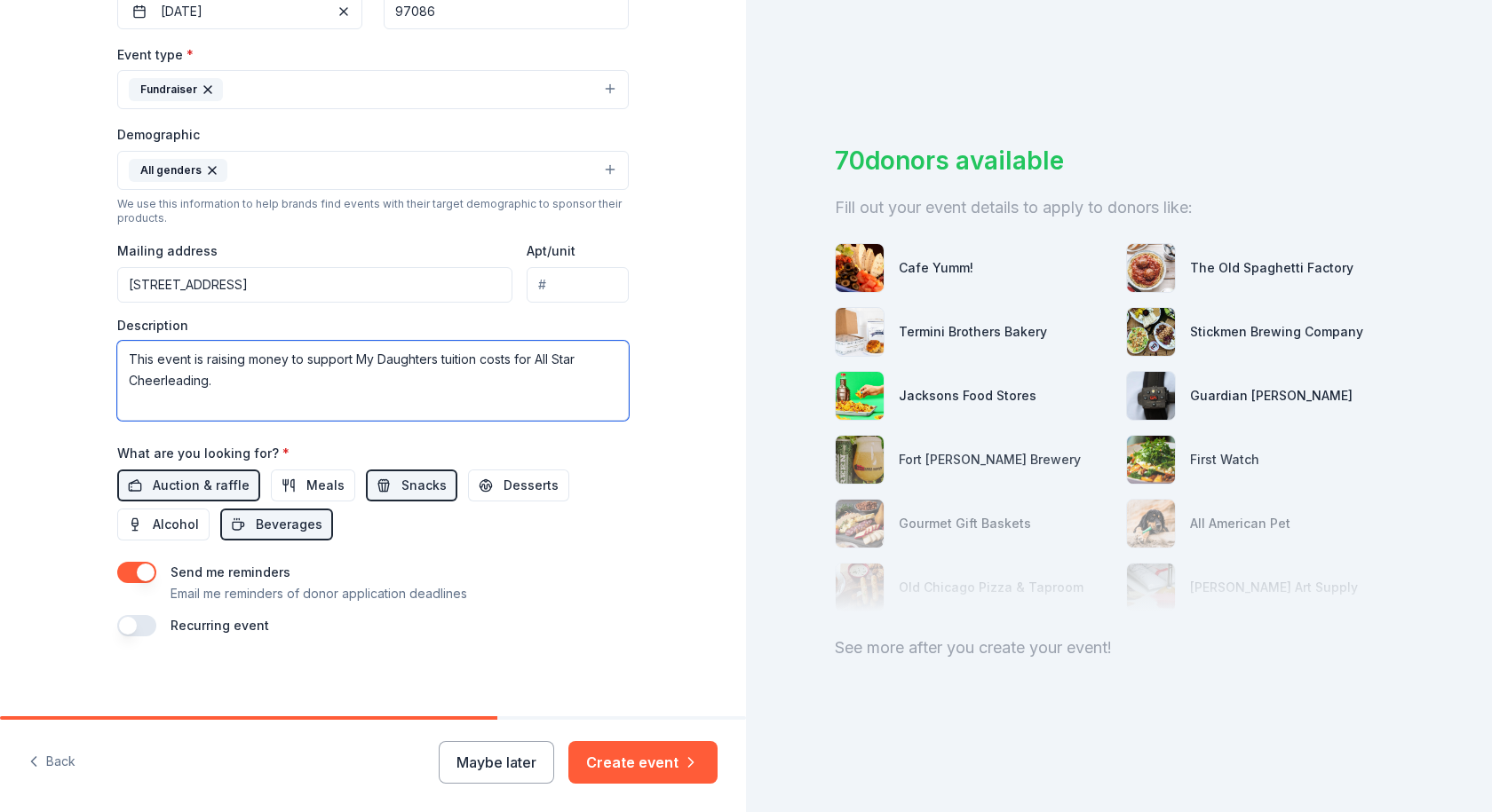
scroll to position [469, 0]
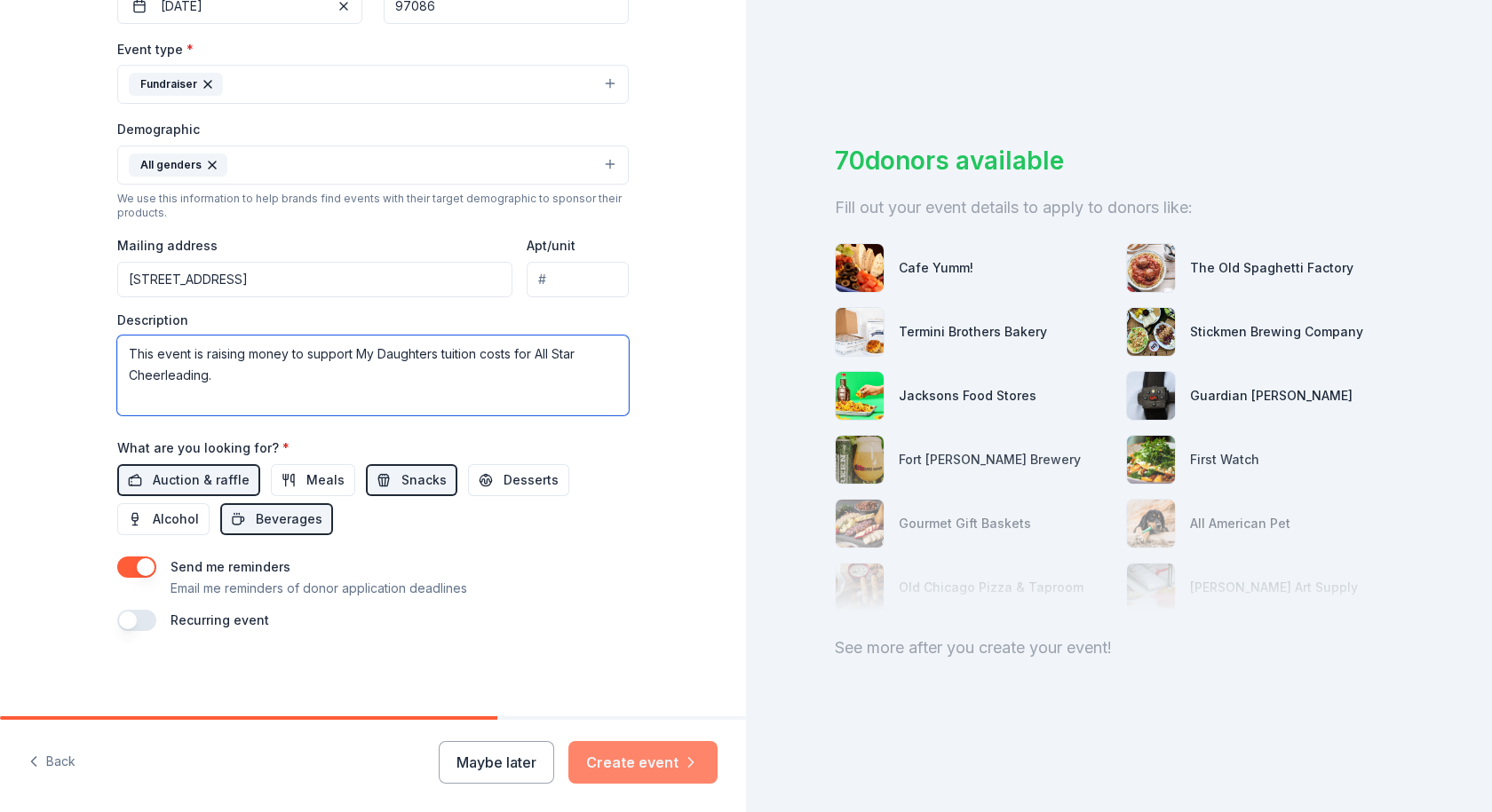
type textarea "This event is raising money to support My Daughters tuition costs for All Star …"
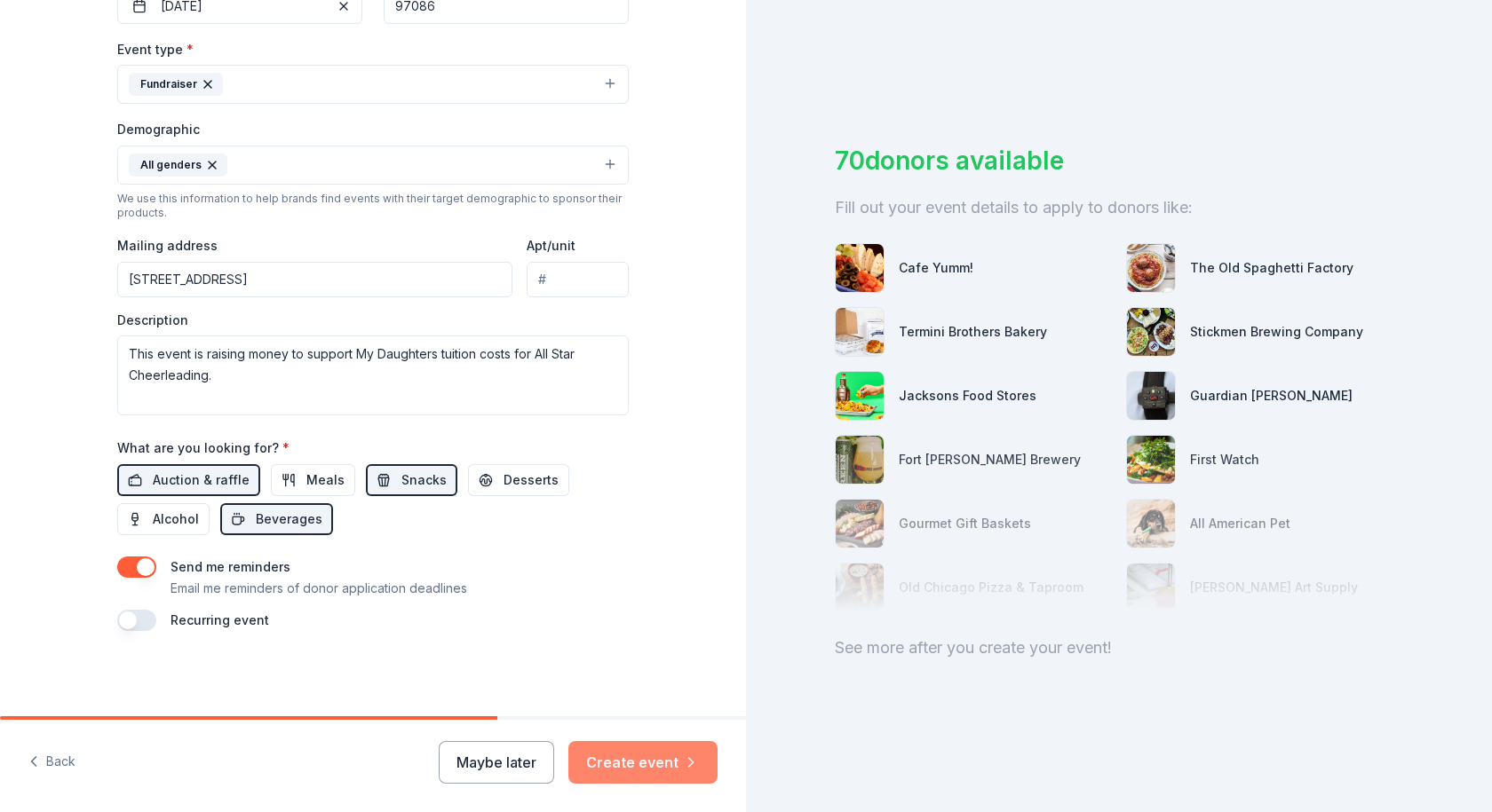
click at [632, 754] on button "Create event" at bounding box center [642, 762] width 149 height 43
click at [631, 754] on div "Maybe later Create event" at bounding box center [577, 762] width 279 height 43
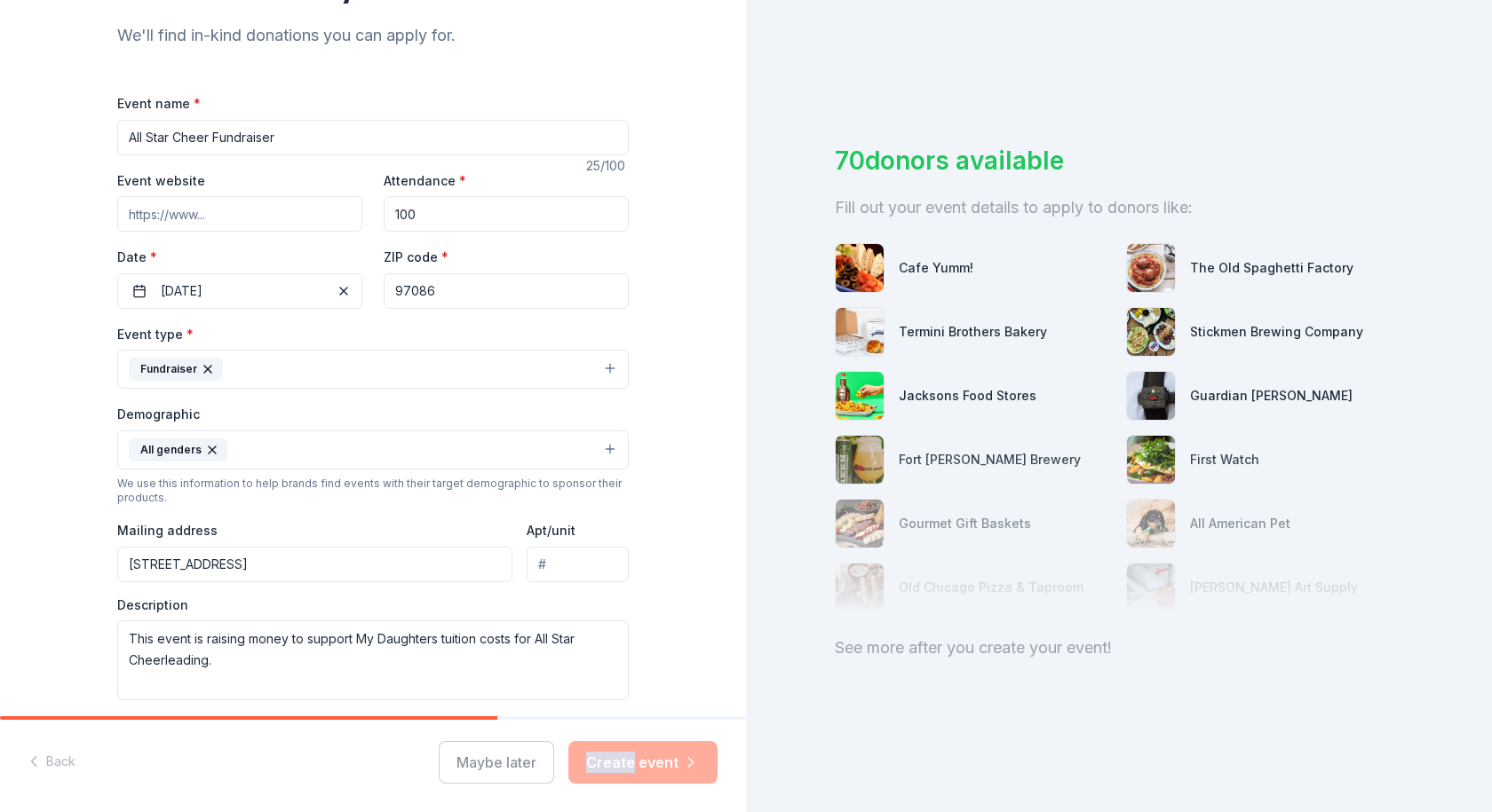
scroll to position [11, 0]
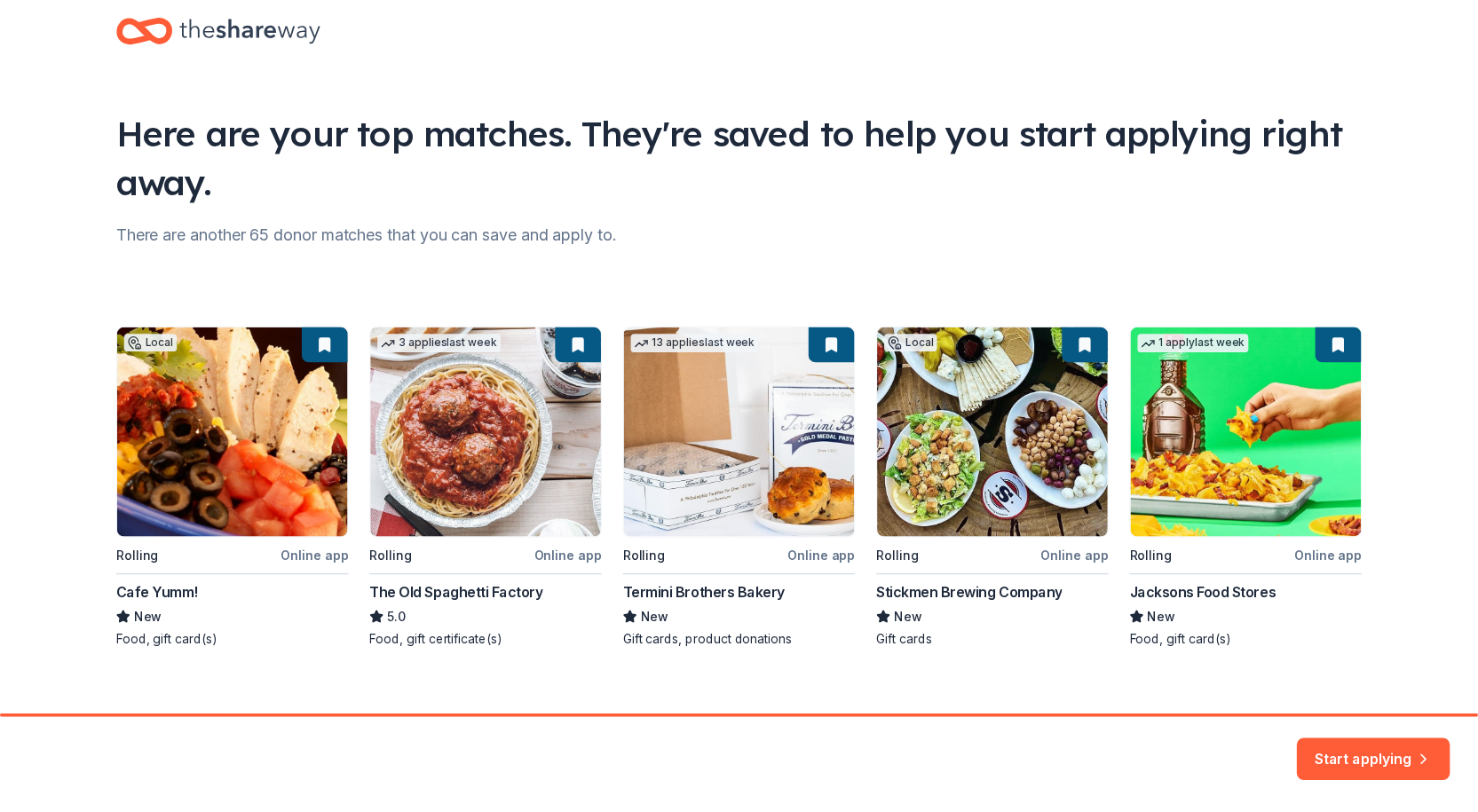
scroll to position [55, 0]
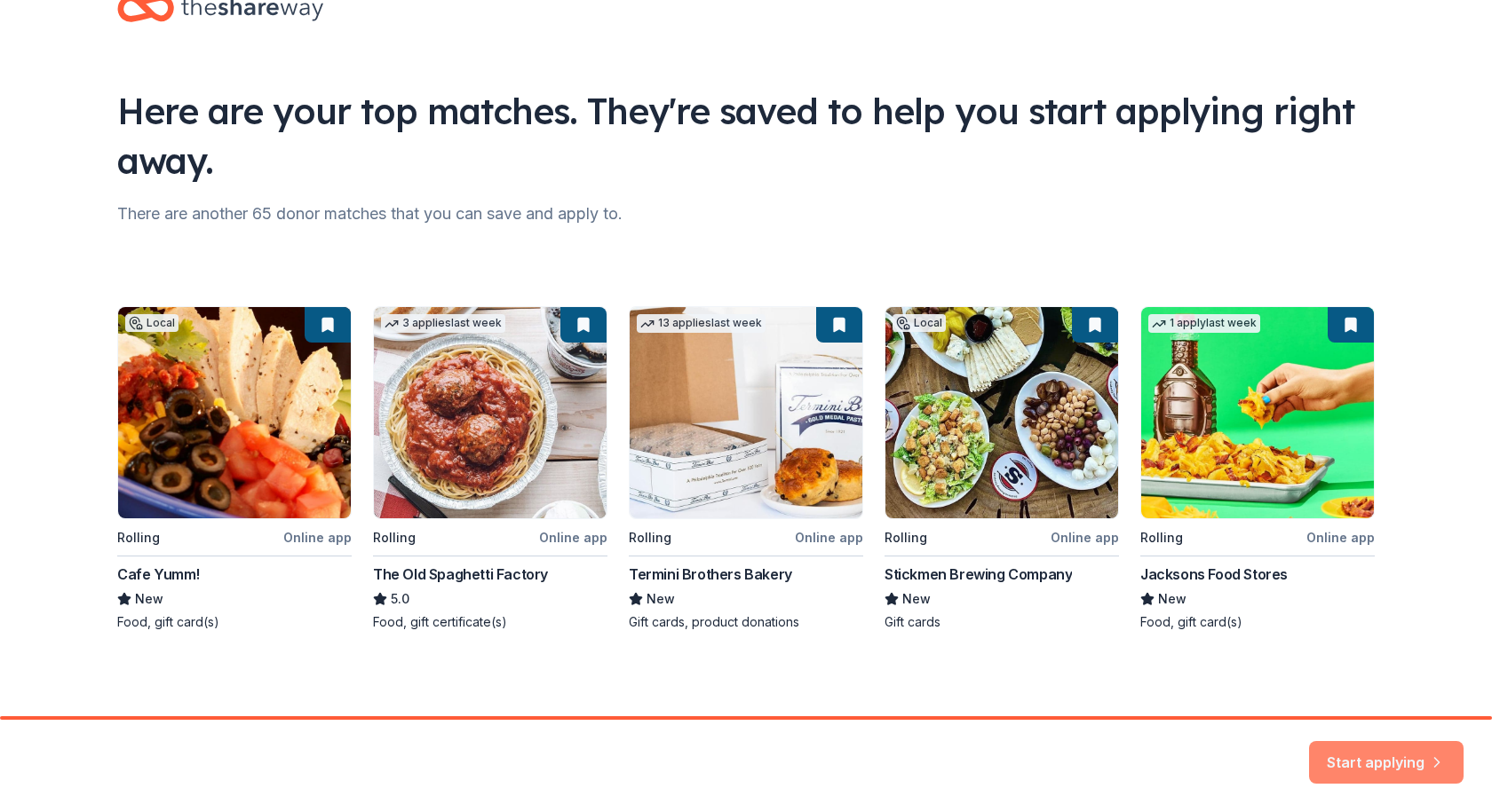
click at [1345, 757] on button "Start applying" at bounding box center [1385, 752] width 154 height 43
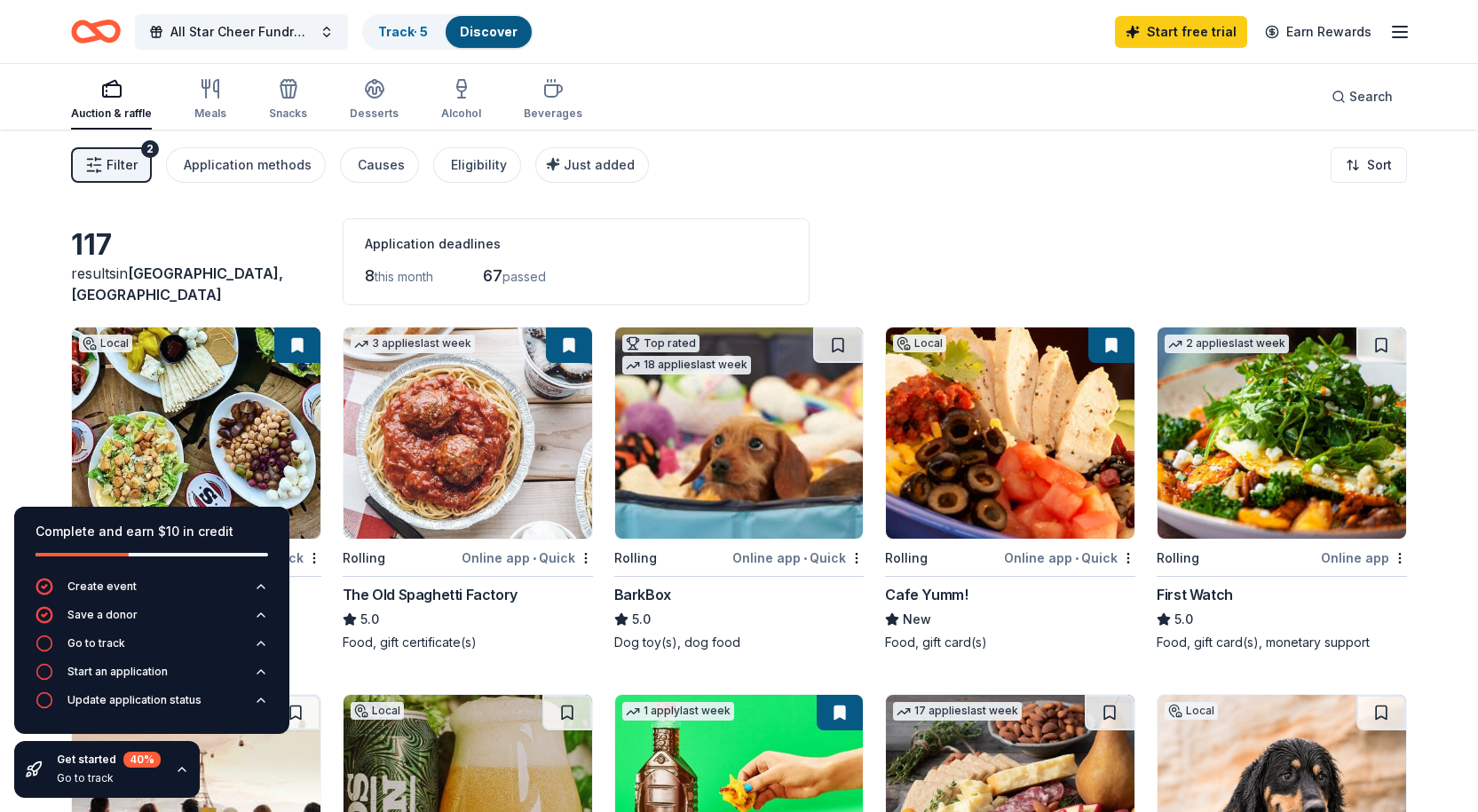
click at [1398, 25] on icon "button" at bounding box center [1399, 31] width 21 height 21
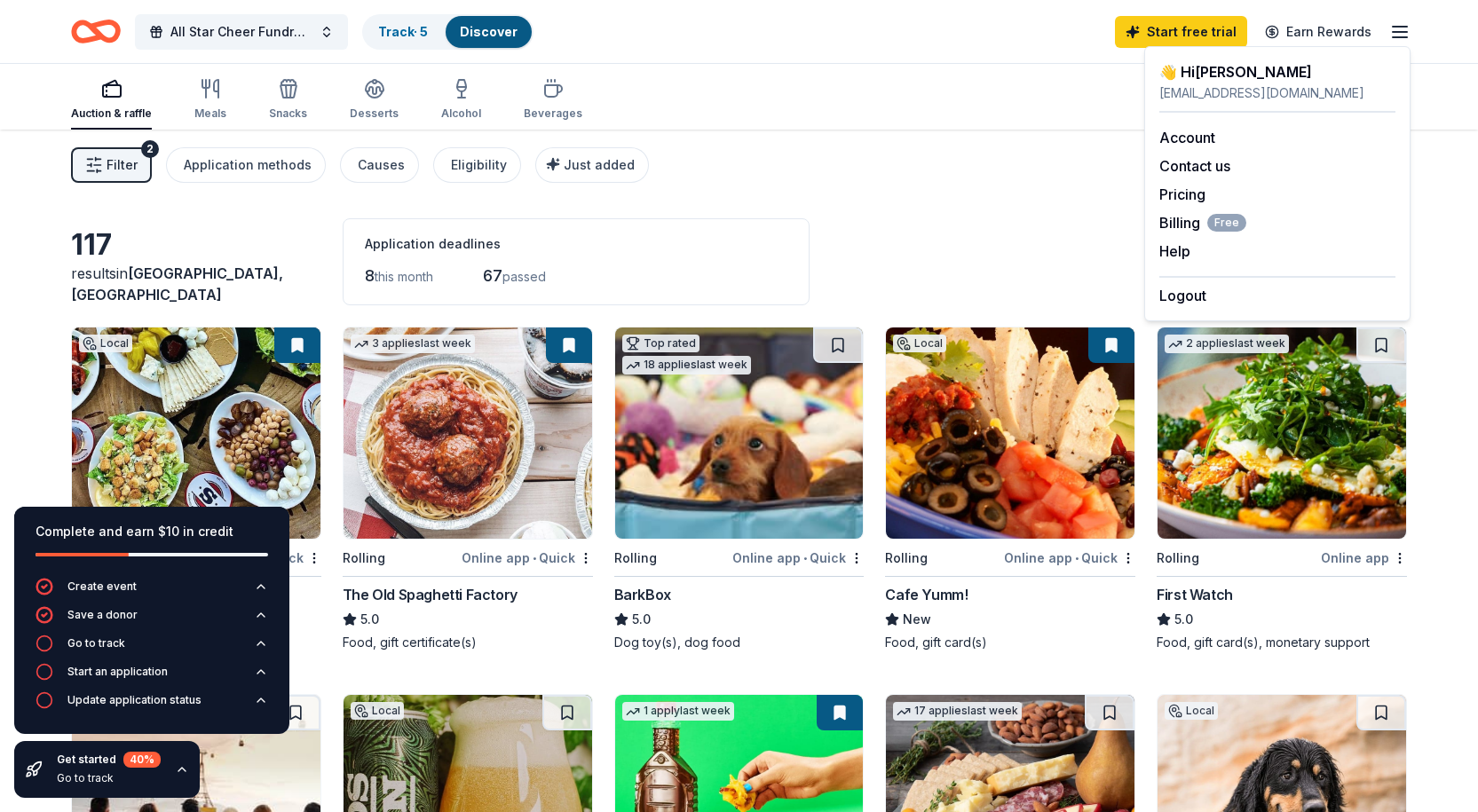
click at [1206, 126] on div "Account Contact us Pricing Billing Free Help Earn rewards" at bounding box center [1277, 194] width 237 height 163
click at [1200, 136] on link "Account" at bounding box center [1187, 137] width 56 height 17
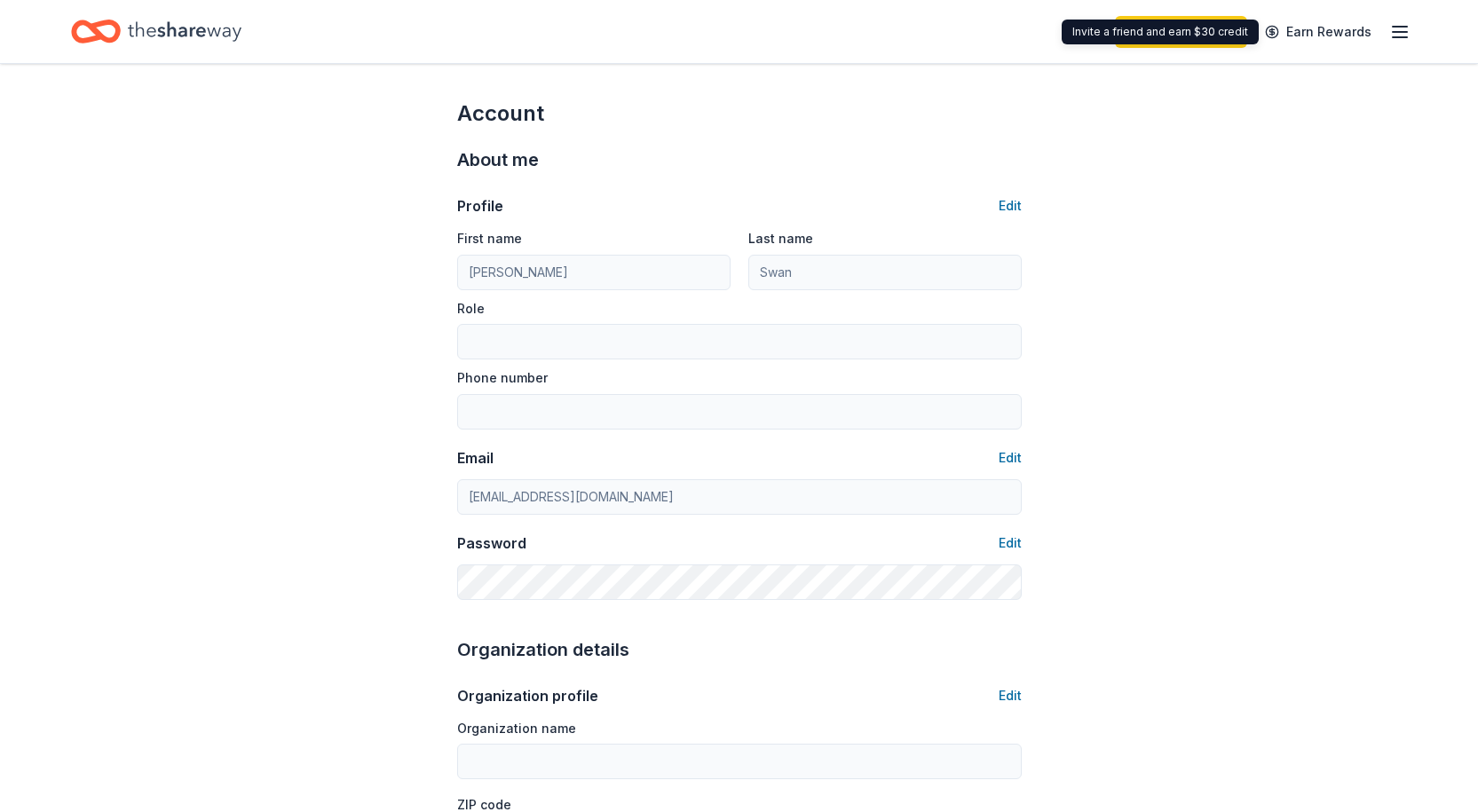
click at [1391, 37] on icon "button" at bounding box center [1399, 31] width 21 height 21
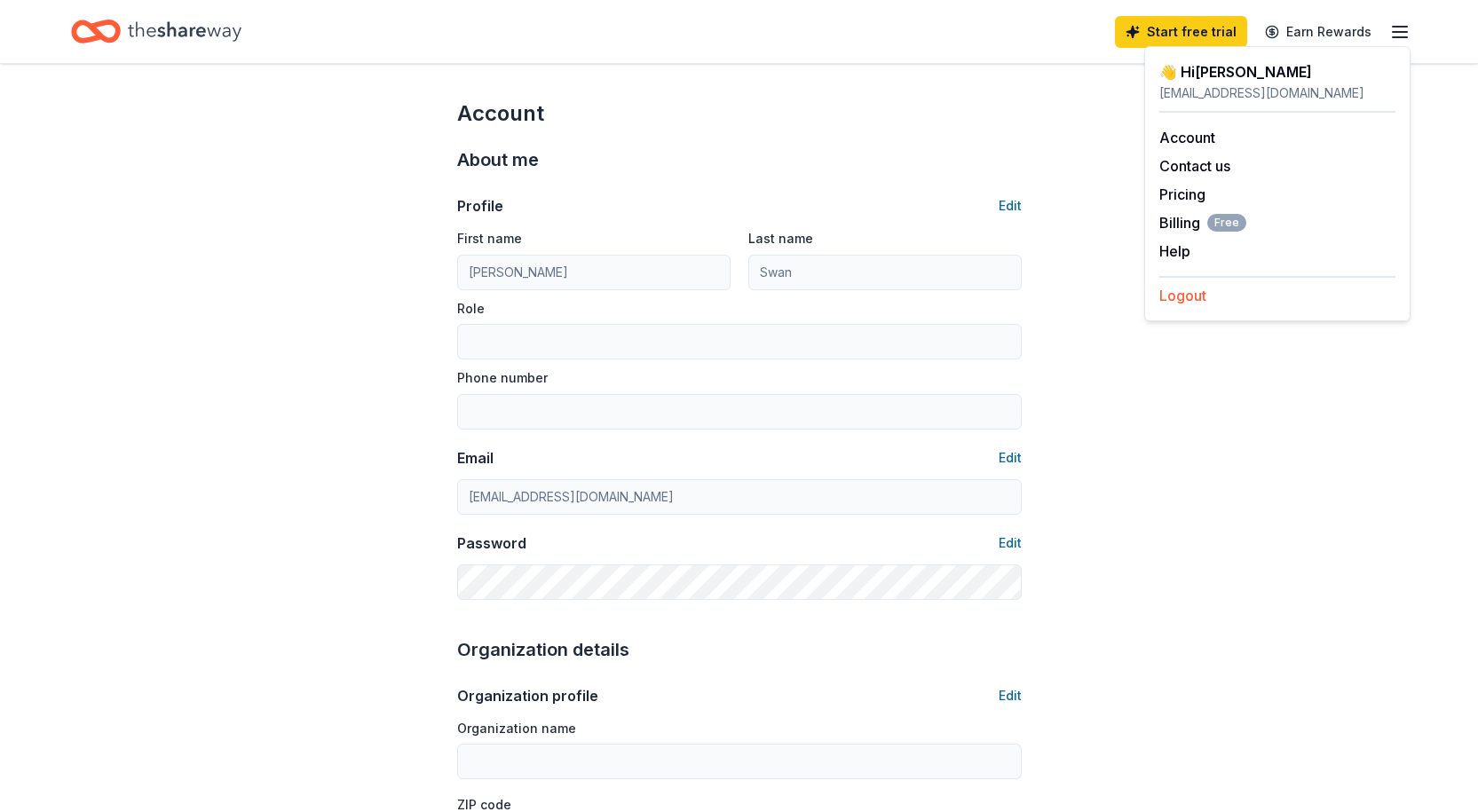
click at [1200, 294] on button "Logout" at bounding box center [1183, 295] width 48 height 21
